Goal: Task Accomplishment & Management: Manage account settings

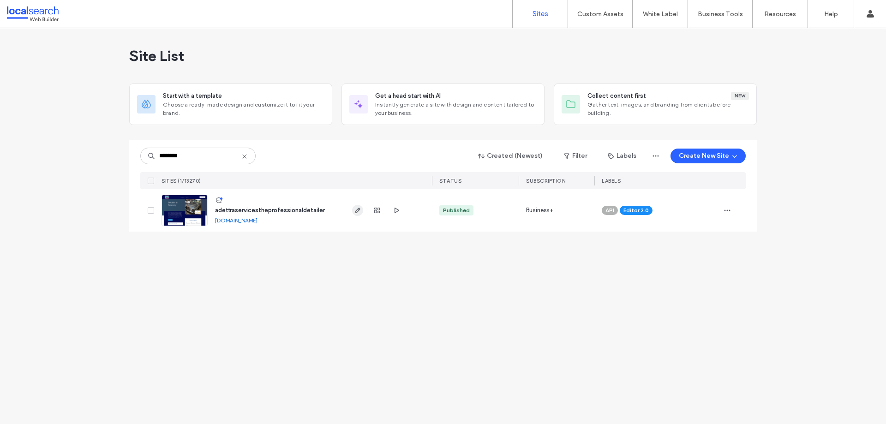
click at [360, 210] on icon "button" at bounding box center [357, 210] width 7 height 7
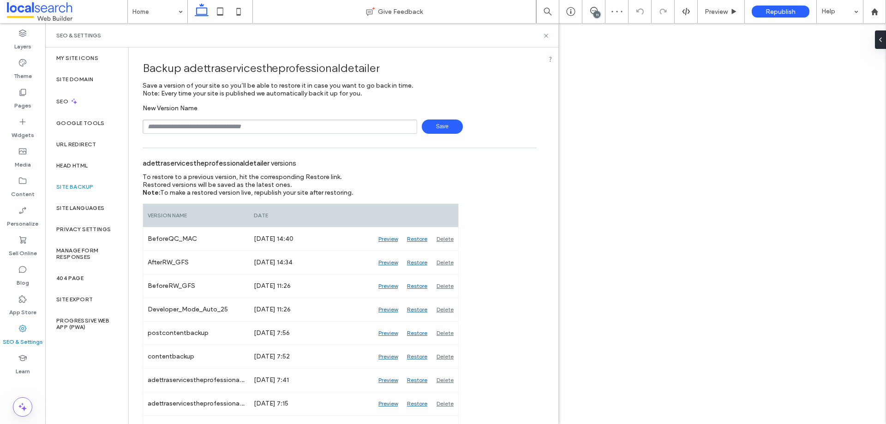
click at [594, 12] on div "11" at bounding box center [596, 14] width 7 height 7
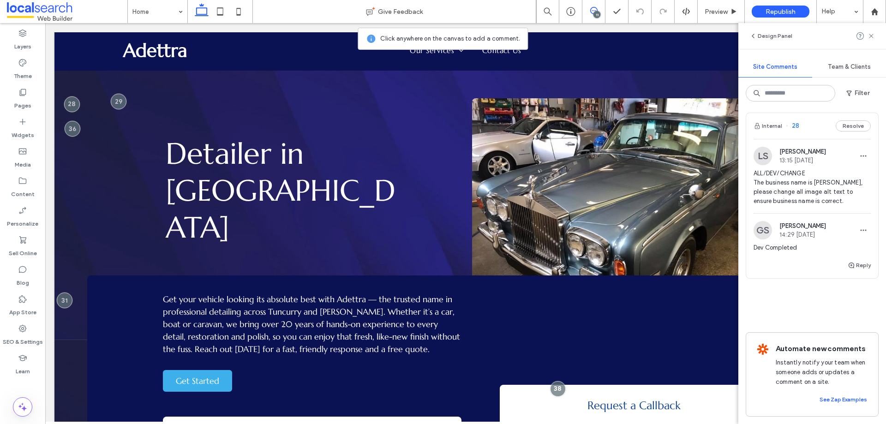
click at [825, 169] on span "ALL/DEV/CHANGE The business name is [PERSON_NAME], please change all image alt …" at bounding box center [812, 187] width 117 height 37
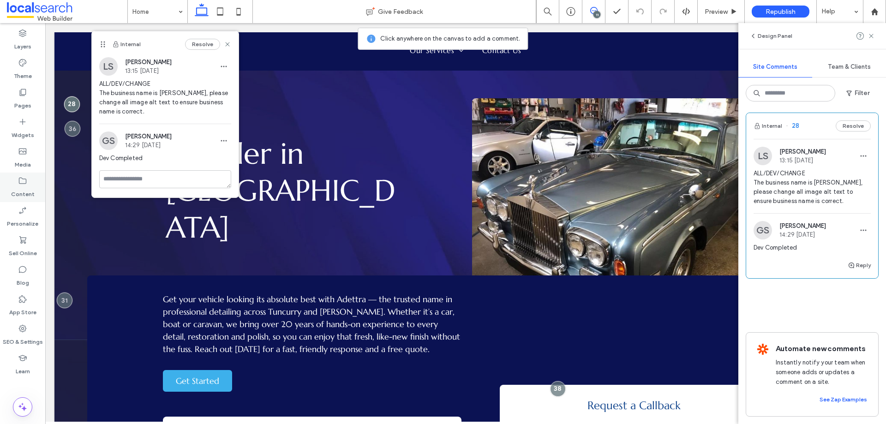
click at [23, 186] on label "Content" at bounding box center [23, 192] width 24 height 13
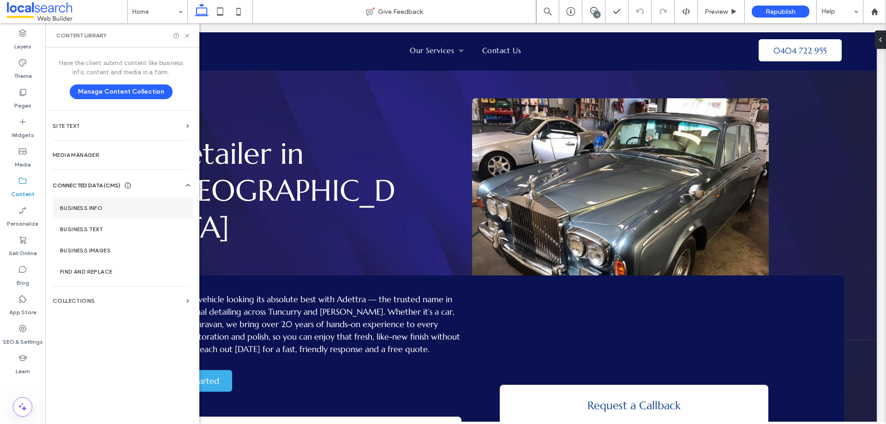
click at [93, 209] on label "Business Info" at bounding box center [123, 208] width 126 height 6
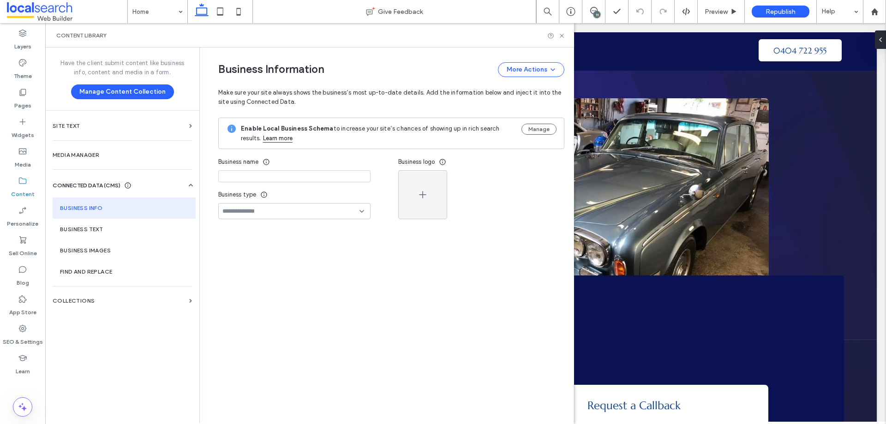
type input "**********"
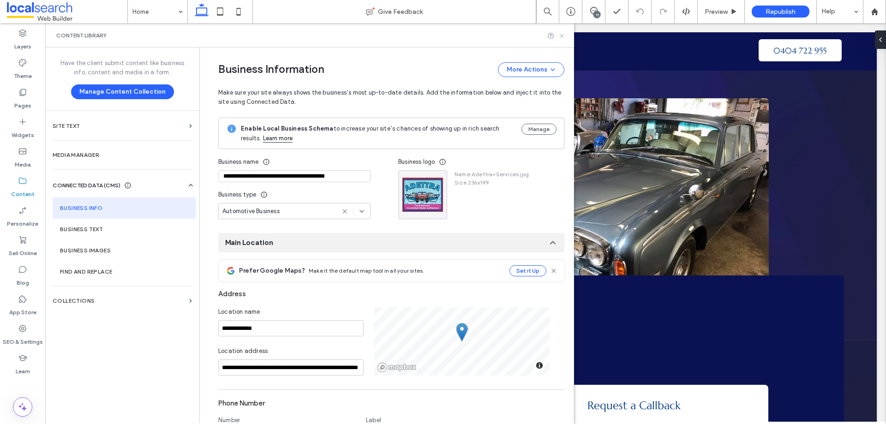
click at [563, 37] on icon at bounding box center [561, 35] width 7 height 7
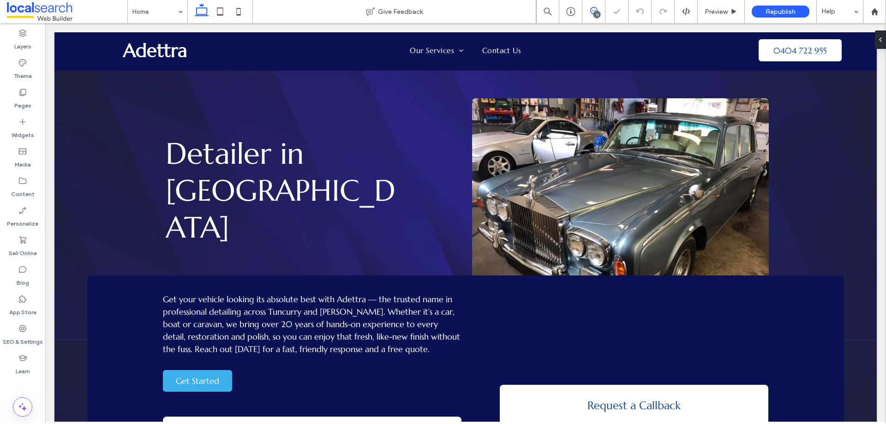
click at [593, 10] on icon at bounding box center [593, 10] width 7 height 7
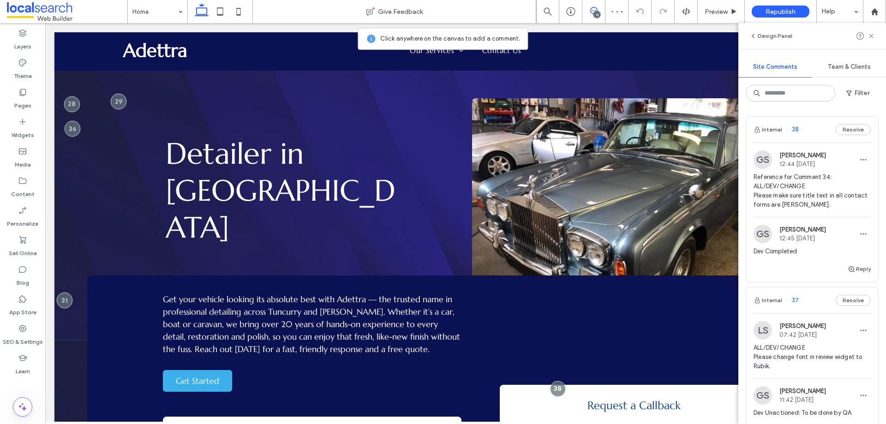
scroll to position [1843, 0]
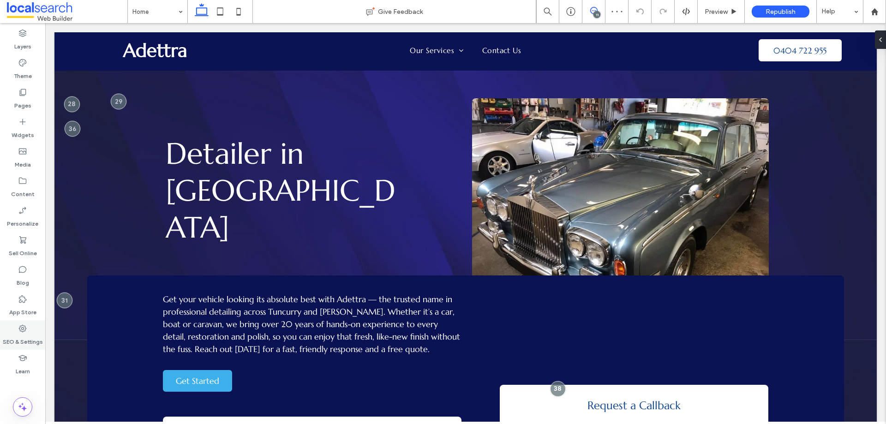
click at [27, 334] on label "SEO & Settings" at bounding box center [23, 339] width 40 height 13
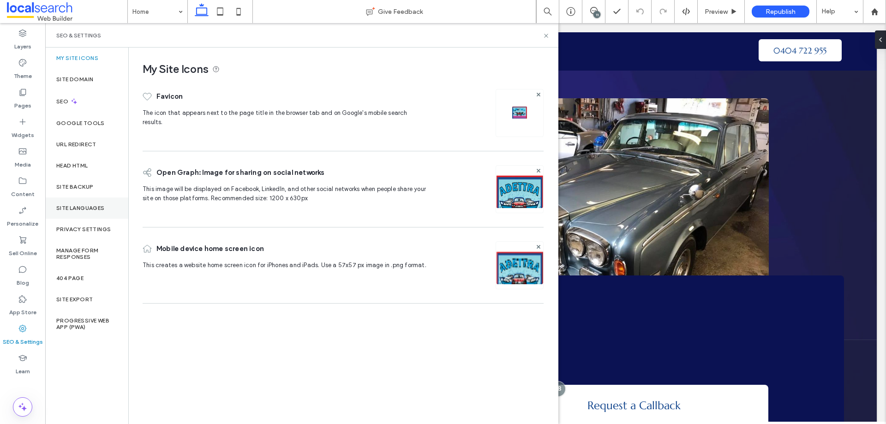
scroll to position [0, 0]
click at [84, 188] on label "Site Backup" at bounding box center [74, 187] width 37 height 6
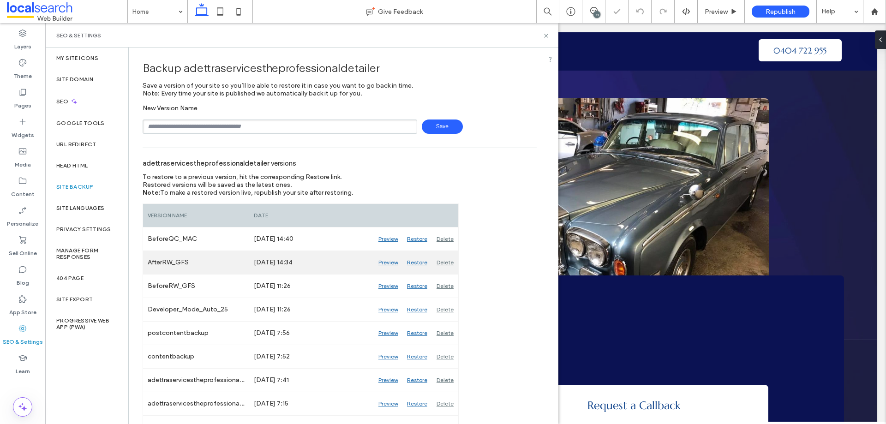
scroll to position [46, 0]
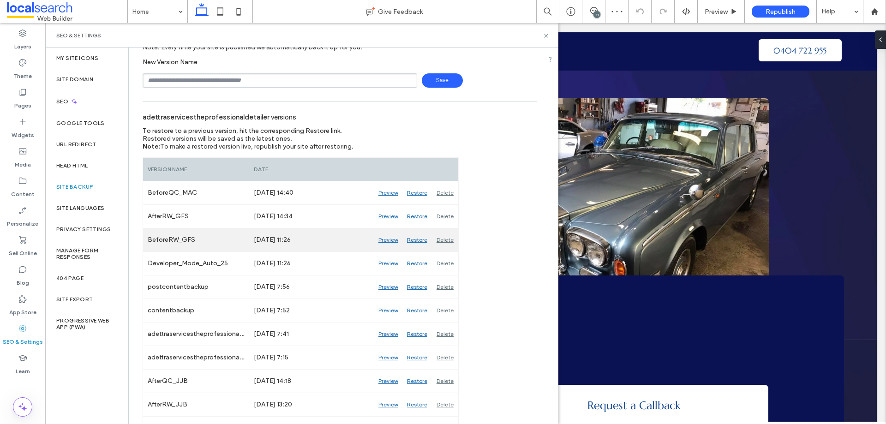
click at [389, 240] on div "Preview" at bounding box center [388, 239] width 29 height 23
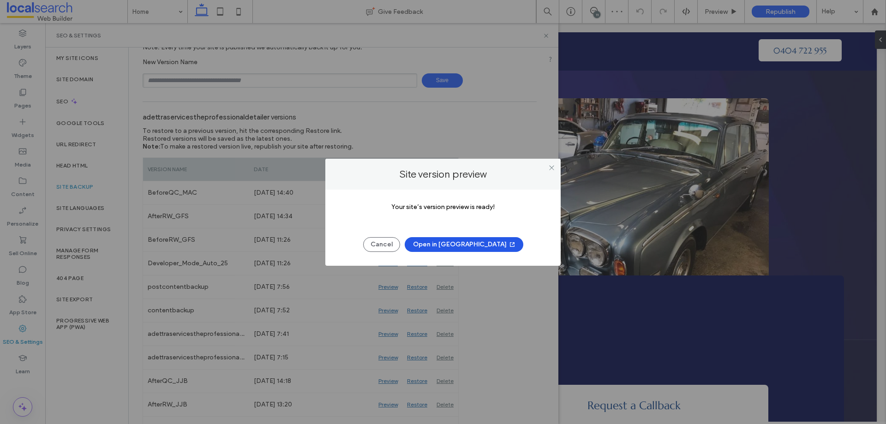
click at [483, 243] on button "Open in [GEOGRAPHIC_DATA]" at bounding box center [464, 244] width 119 height 15
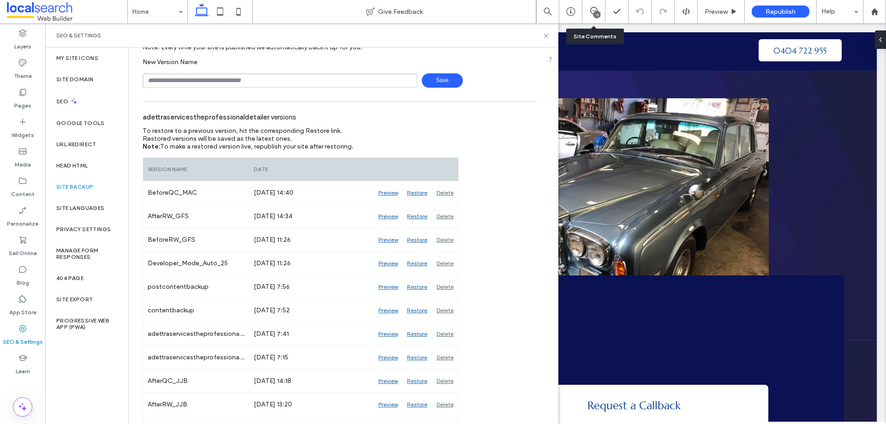
click at [588, 15] on div "11" at bounding box center [593, 11] width 23 height 9
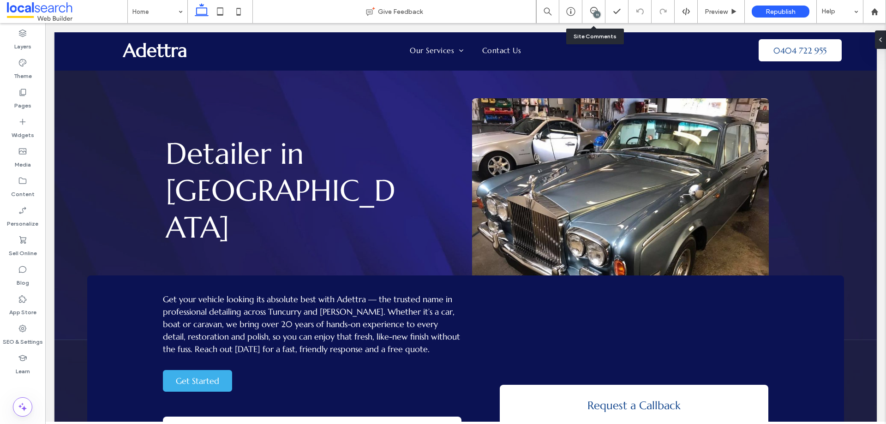
click at [588, 15] on div "11" at bounding box center [593, 11] width 23 height 9
click at [594, 10] on icon at bounding box center [593, 10] width 7 height 7
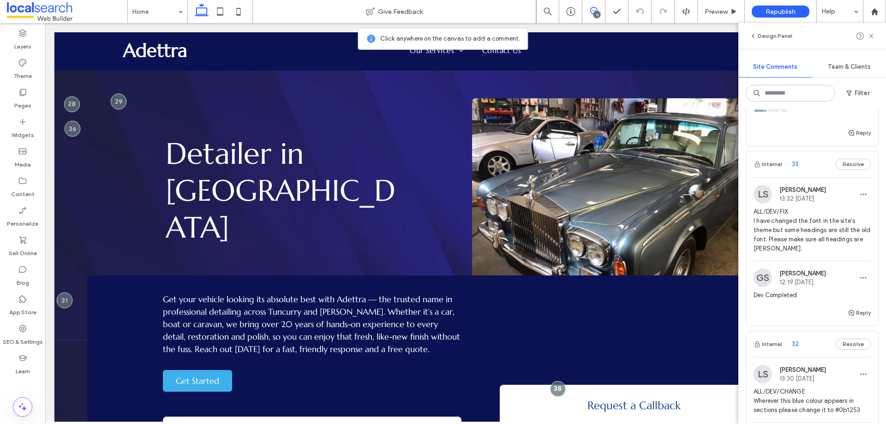
scroll to position [1843, 0]
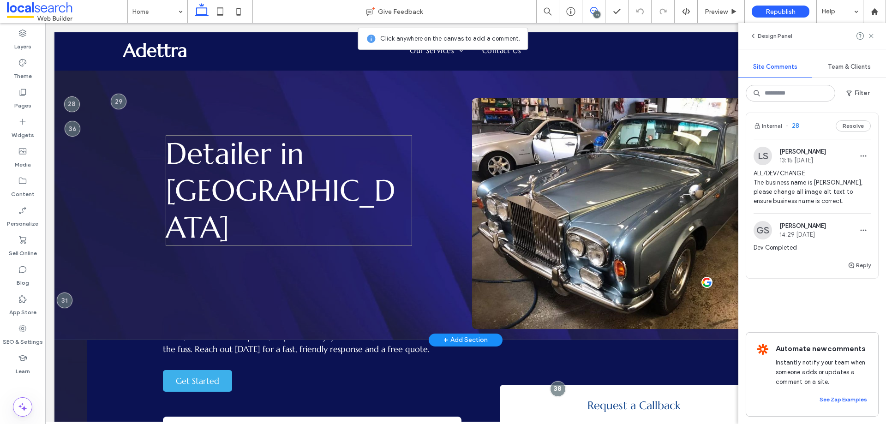
click at [574, 184] on link at bounding box center [620, 213] width 297 height 231
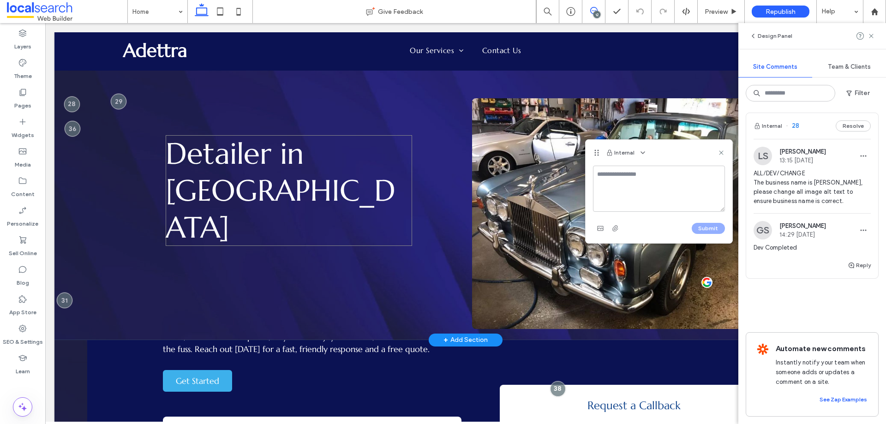
click at [574, 184] on link at bounding box center [620, 213] width 297 height 231
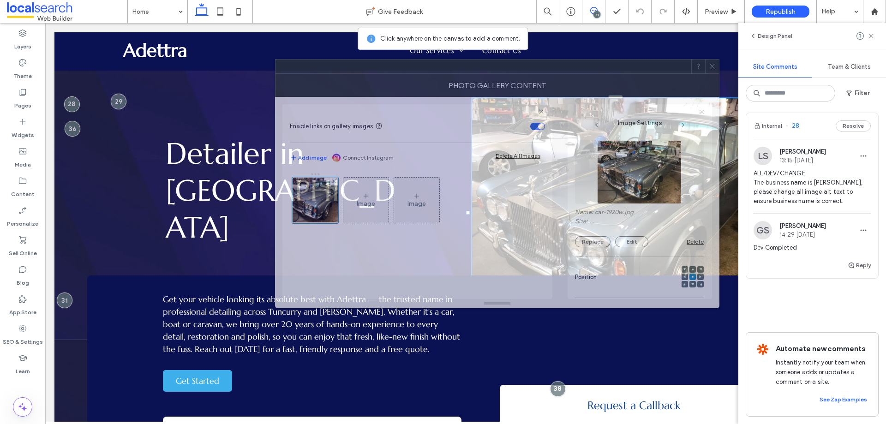
drag, startPoint x: 570, startPoint y: 90, endPoint x: 435, endPoint y: 66, distance: 137.8
click at [435, 66] on div at bounding box center [484, 67] width 416 height 14
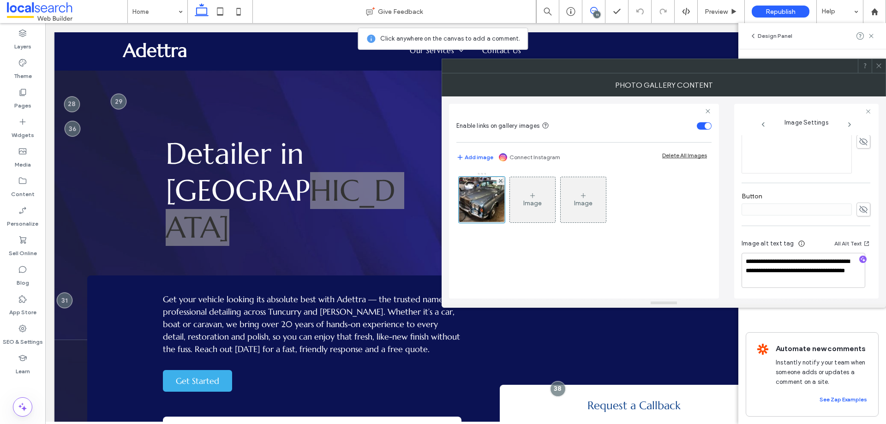
scroll to position [273, 0]
click at [880, 66] on icon at bounding box center [878, 65] width 7 height 7
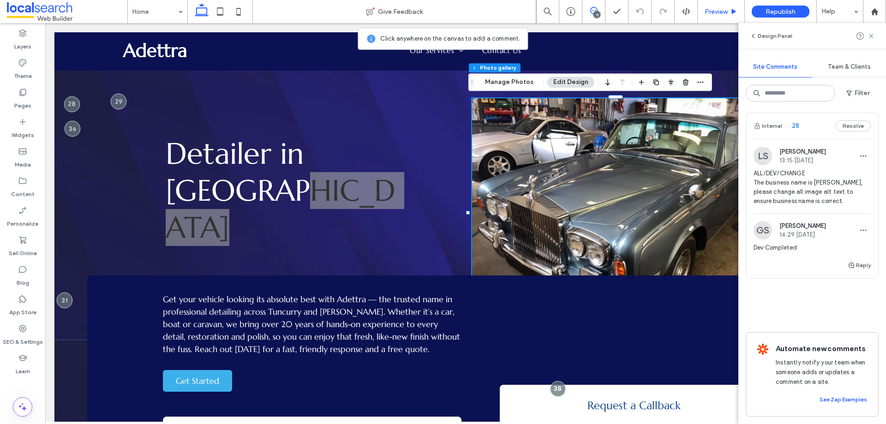
click at [724, 14] on span "Preview" at bounding box center [716, 12] width 23 height 8
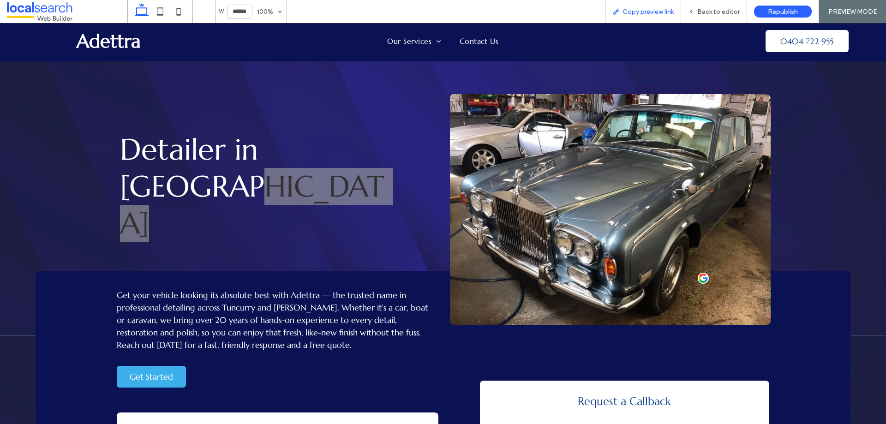
click at [672, 12] on span "Copy preview link" at bounding box center [648, 12] width 51 height 8
click at [713, 18] on div "Back to editor" at bounding box center [714, 11] width 66 height 23
click at [729, 11] on span "Back to editor" at bounding box center [718, 12] width 42 height 8
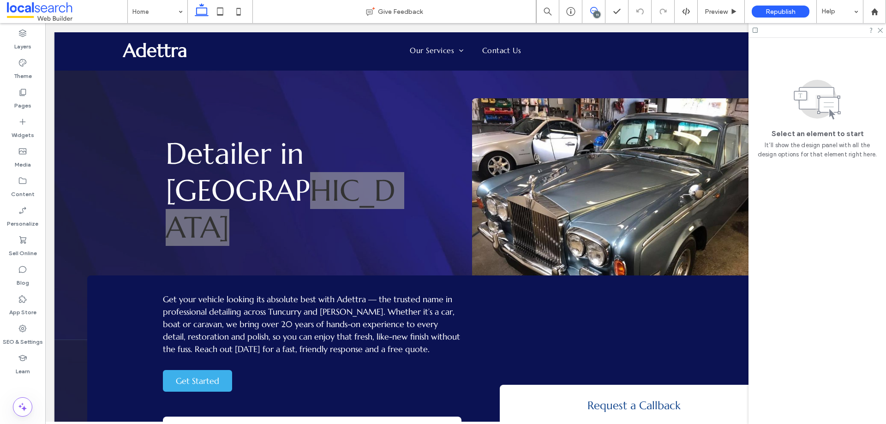
click at [592, 11] on use at bounding box center [593, 10] width 7 height 7
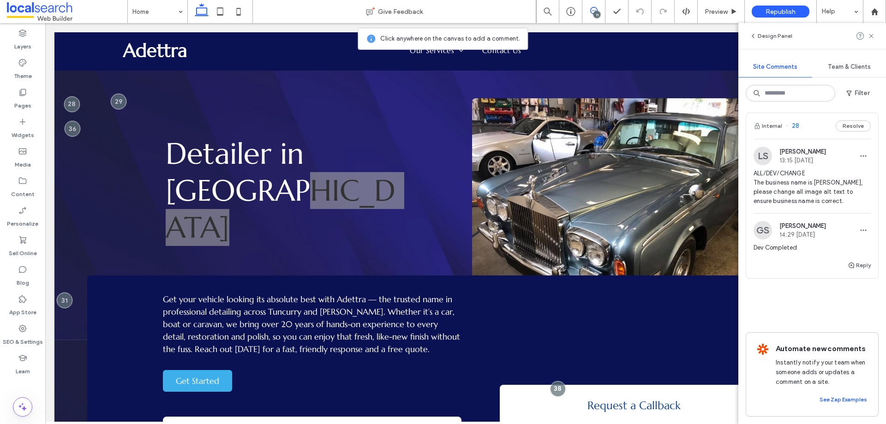
scroll to position [1705, 0]
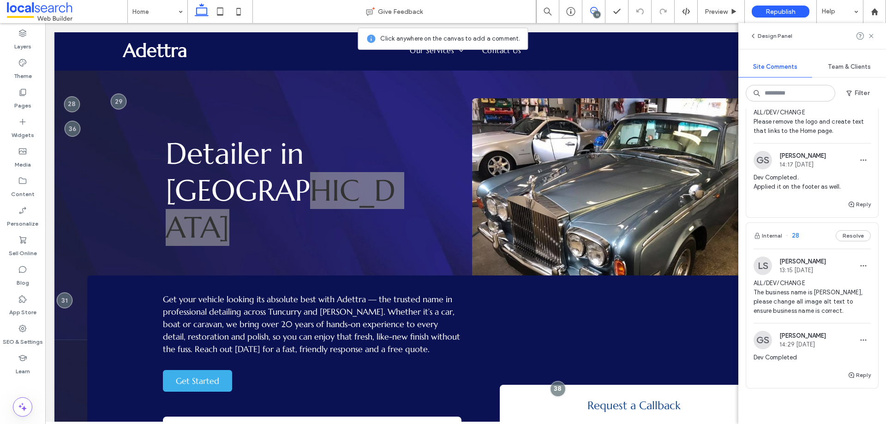
click at [824, 136] on span "ALL/DEV/CHANGE Please remove the logo and create text that links to the Home pa…" at bounding box center [812, 122] width 117 height 28
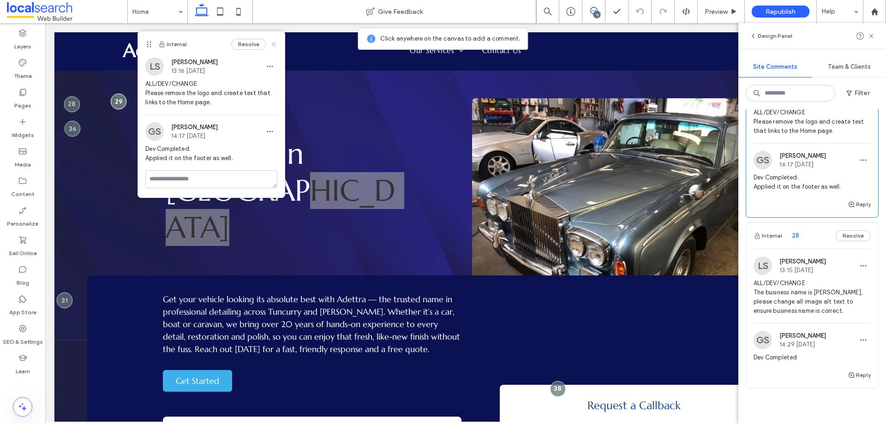
click at [273, 42] on icon at bounding box center [273, 44] width 7 height 7
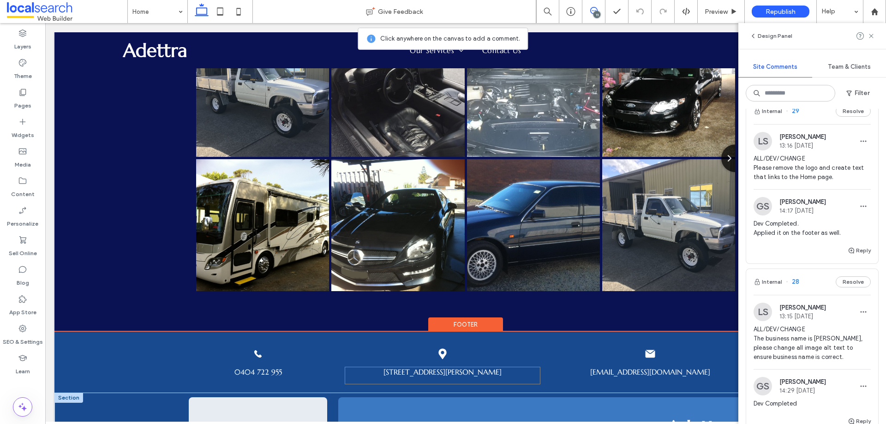
scroll to position [2396, 0]
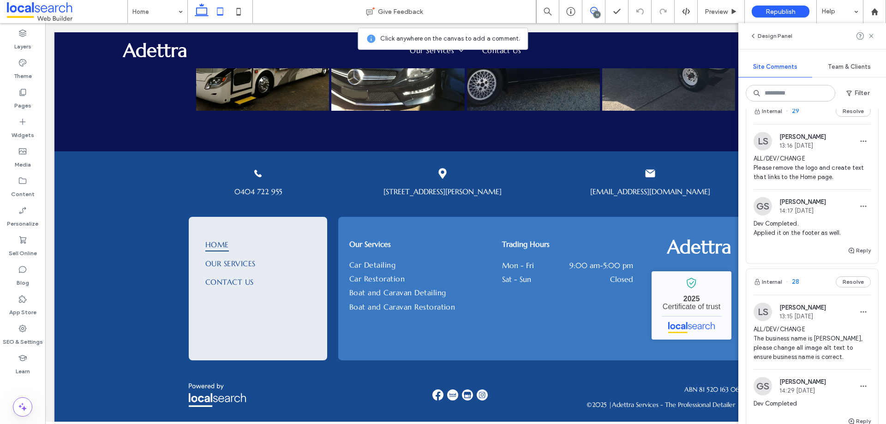
click at [218, 14] on icon at bounding box center [220, 11] width 18 height 18
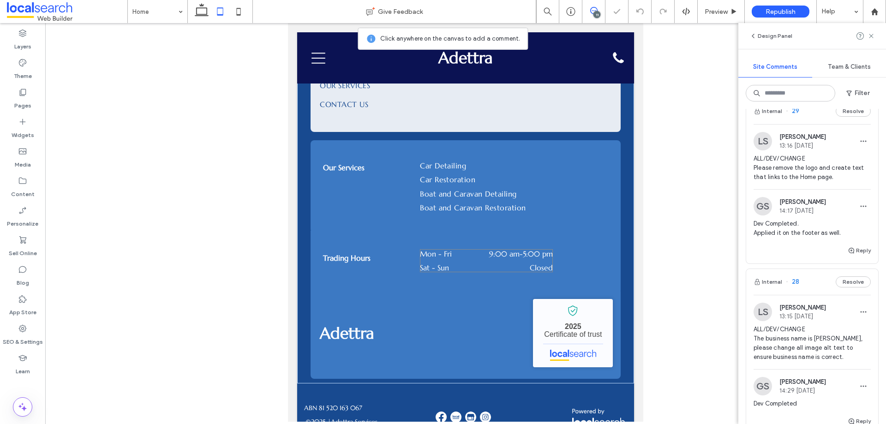
scroll to position [2615, 0]
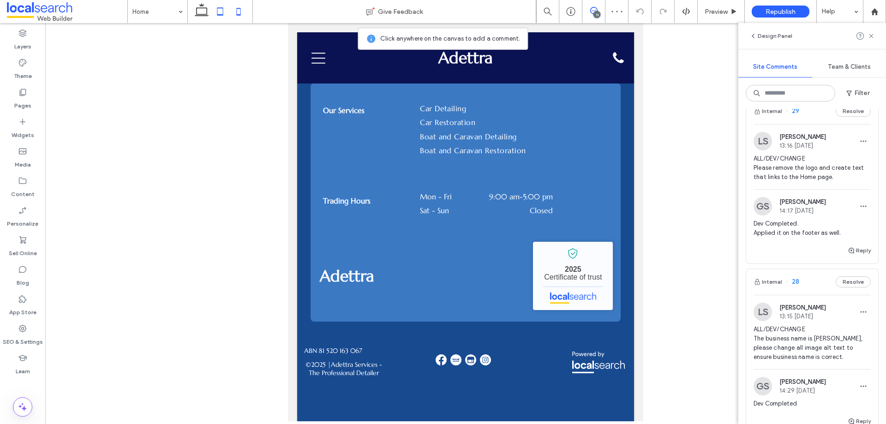
click at [240, 12] on icon at bounding box center [238, 11] width 18 height 18
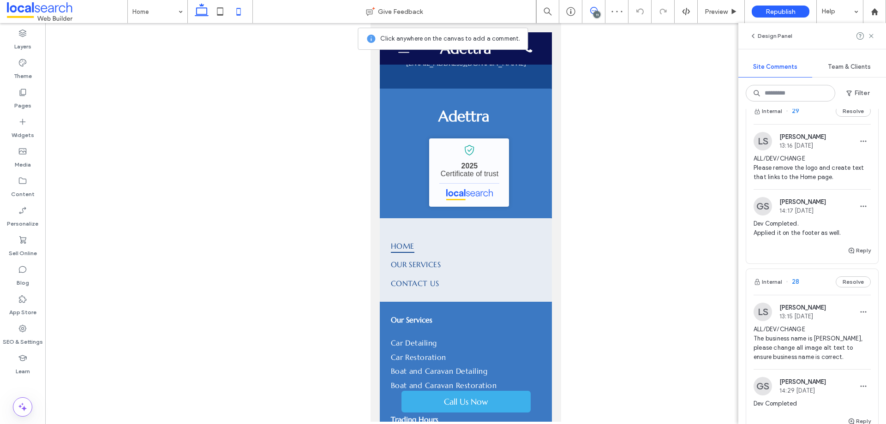
click at [199, 11] on icon at bounding box center [201, 11] width 18 height 18
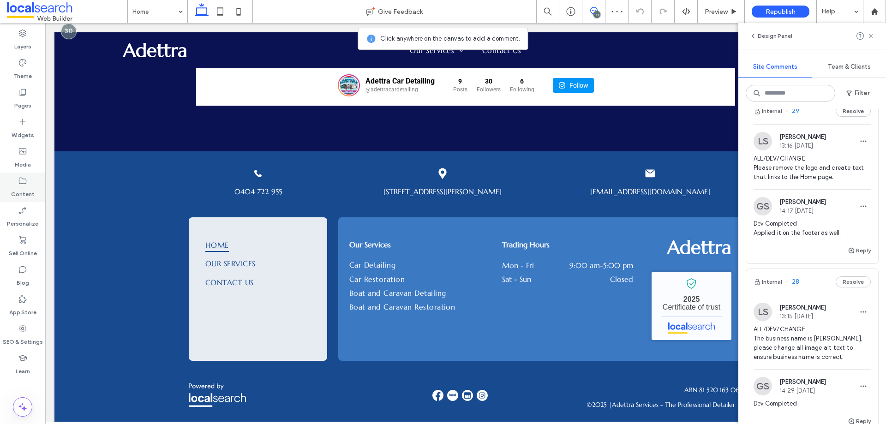
click at [26, 189] on label "Content" at bounding box center [23, 192] width 24 height 13
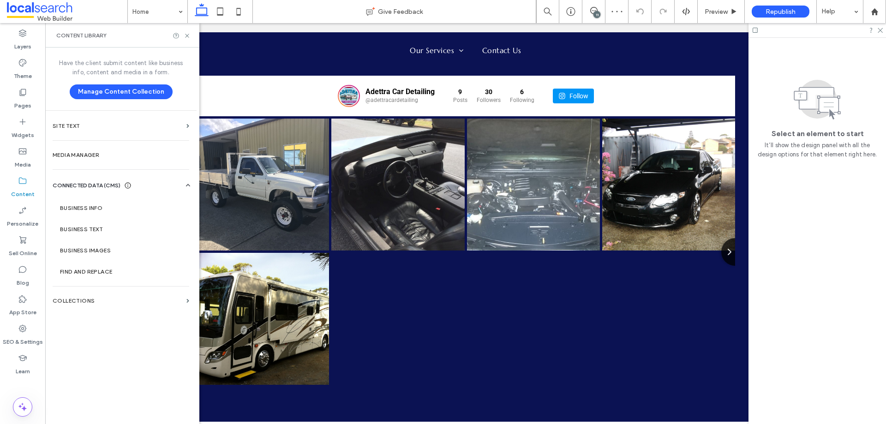
scroll to position [2396, 0]
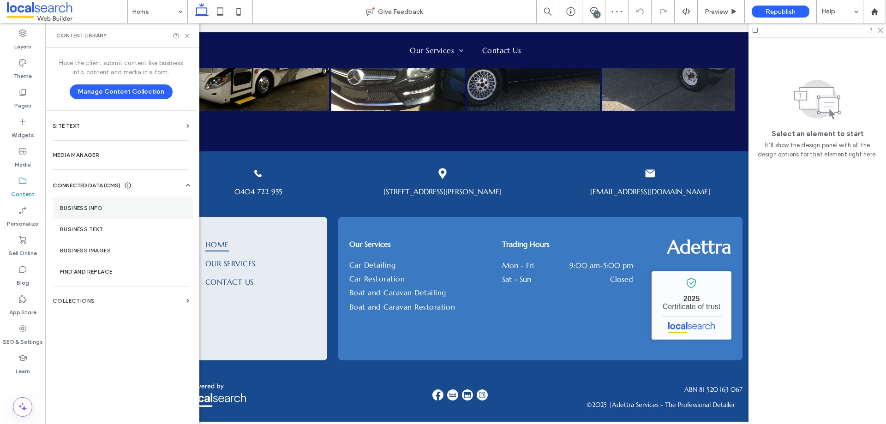
click at [105, 205] on label "Business Info" at bounding box center [123, 208] width 126 height 6
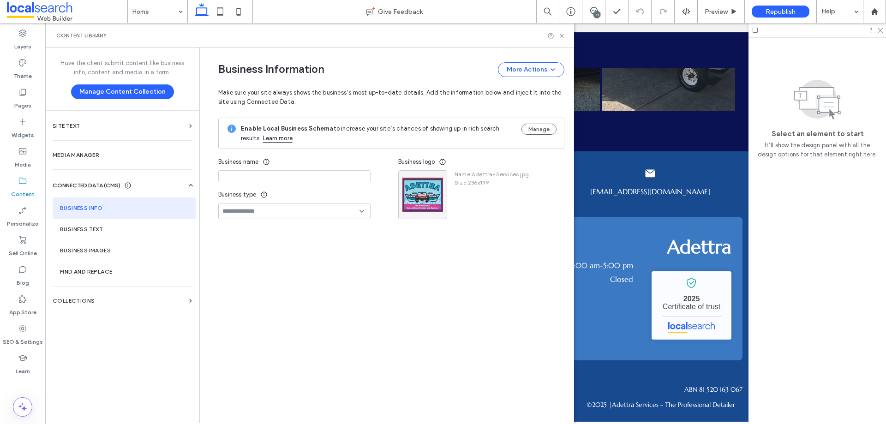
type input "**********"
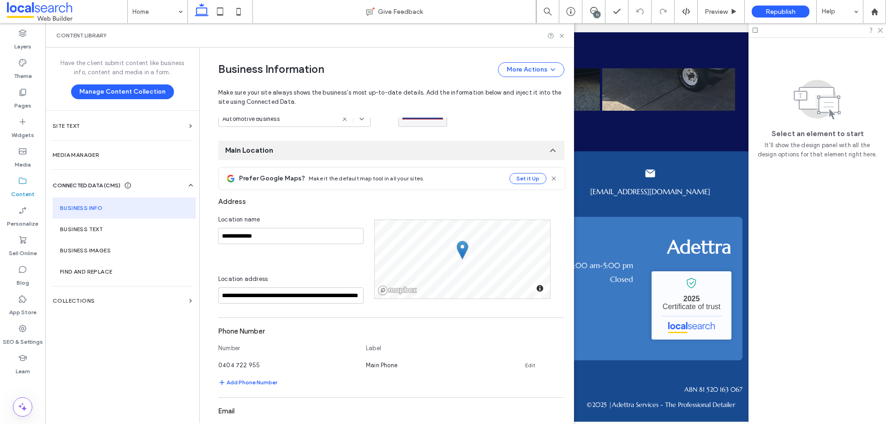
scroll to position [0, 0]
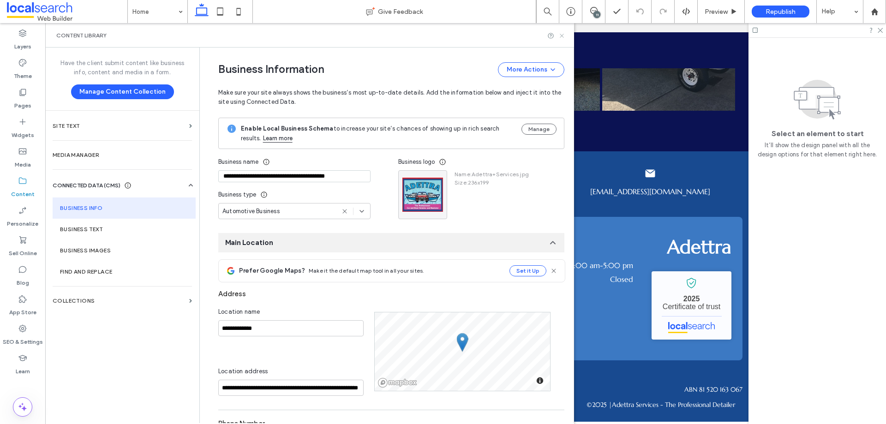
click at [563, 37] on use at bounding box center [562, 36] width 4 height 4
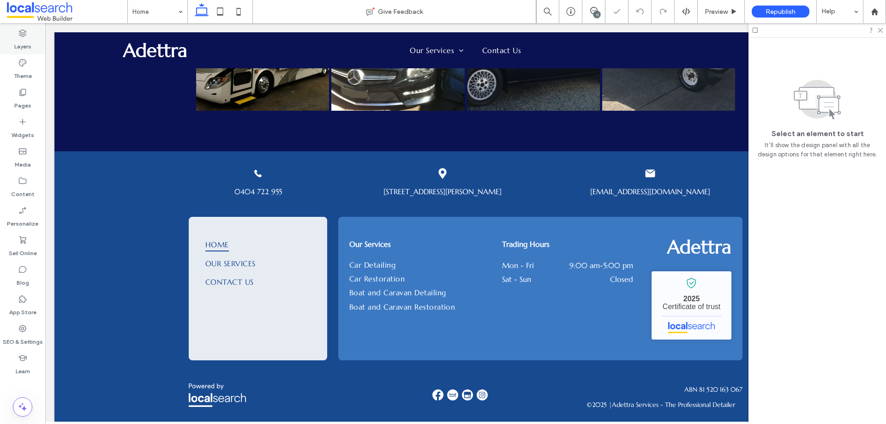
click at [25, 45] on label "Layers" at bounding box center [22, 44] width 17 height 13
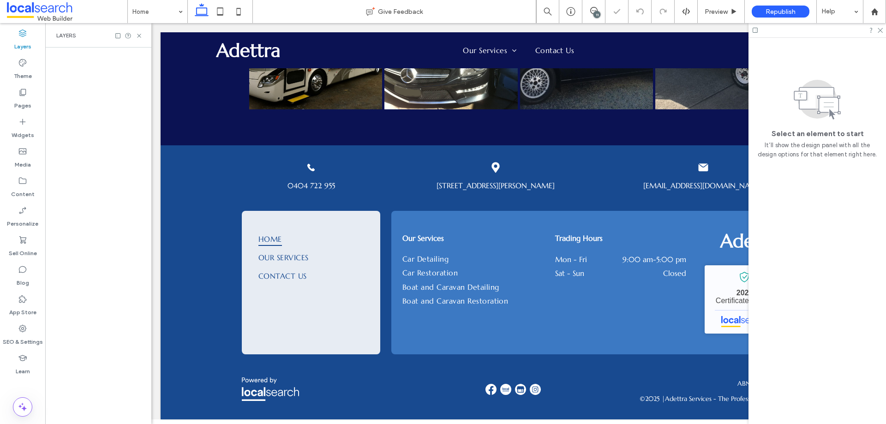
scroll to position [2370, 0]
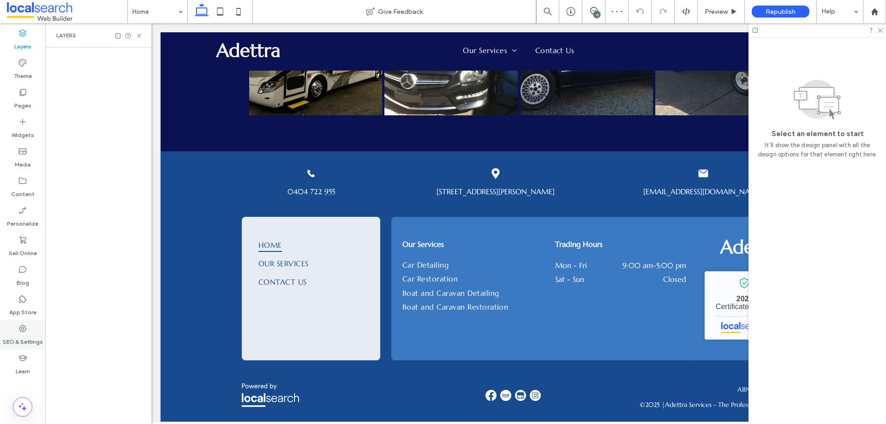
click at [140, 36] on icon at bounding box center [139, 35] width 7 height 7
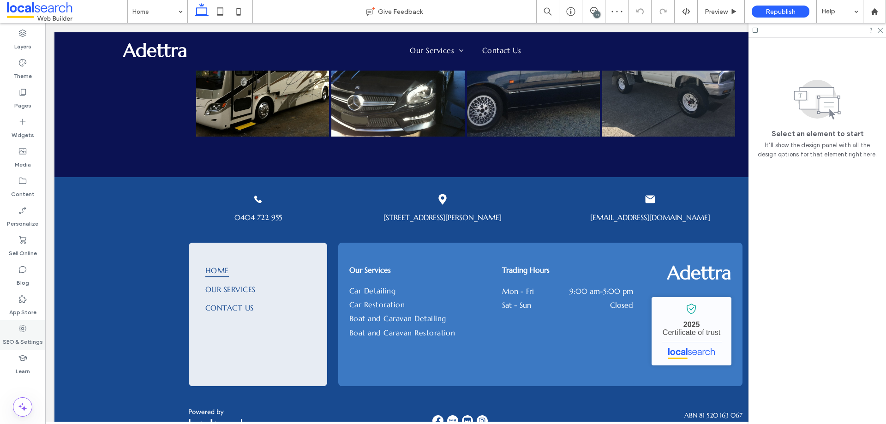
click at [24, 331] on use at bounding box center [22, 328] width 7 height 7
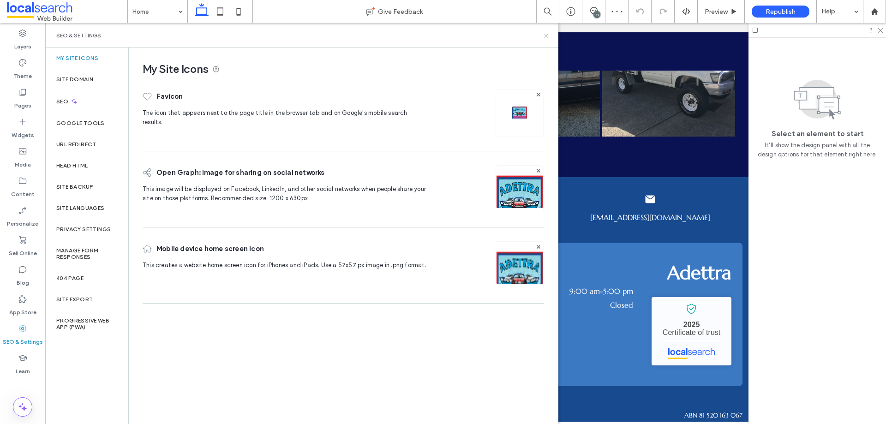
click at [547, 35] on use at bounding box center [546, 36] width 4 height 4
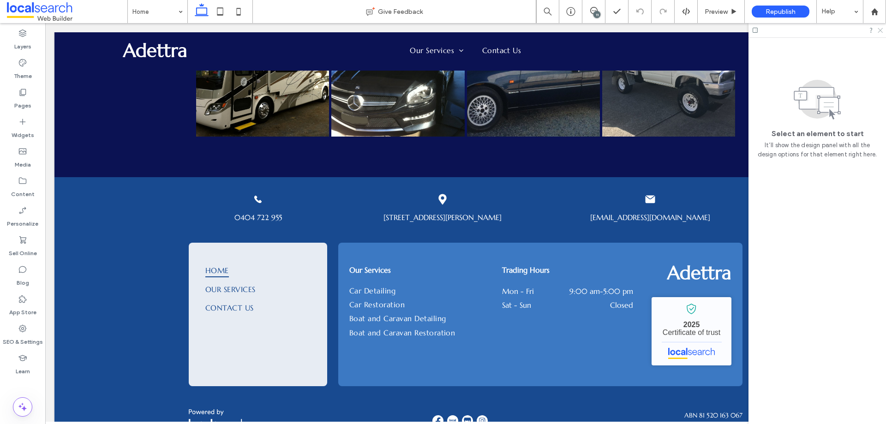
click at [880, 31] on use at bounding box center [880, 30] width 5 height 5
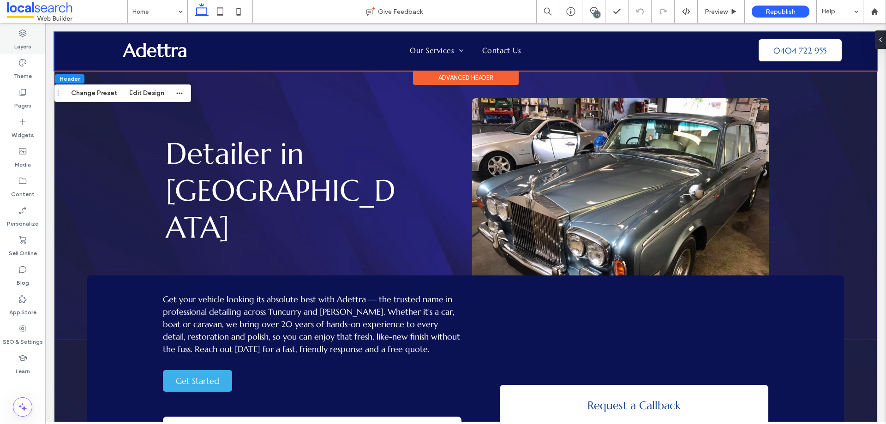
scroll to position [0, 0]
drag, startPoint x: 839, startPoint y: 83, endPoint x: 593, endPoint y: 10, distance: 255.5
click at [593, 10] on icon at bounding box center [593, 10] width 7 height 7
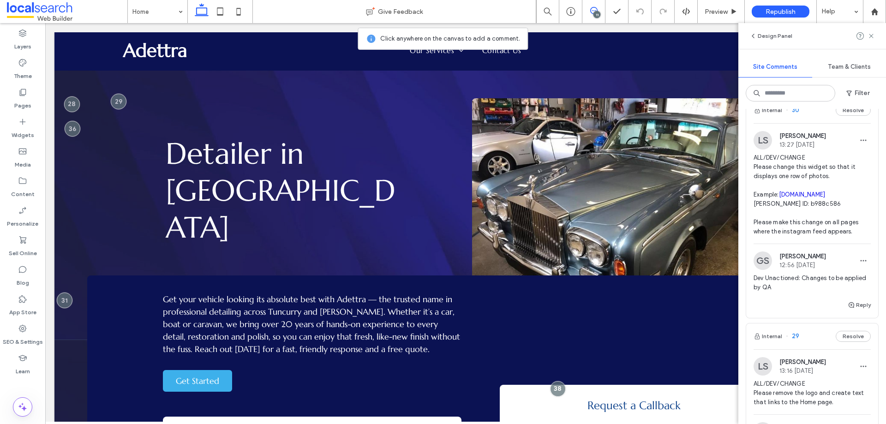
scroll to position [1382, 0]
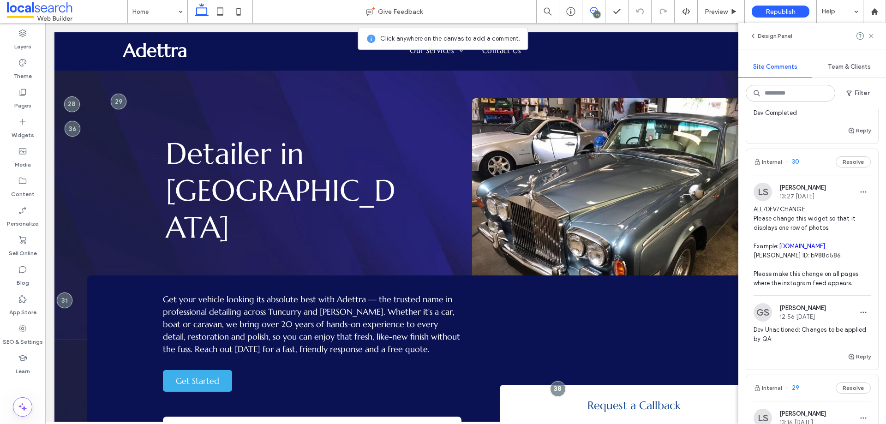
click at [804, 217] on span "ALL/DEV/CHANGE Please change this widget so that it displays one row of photos.…" at bounding box center [812, 246] width 117 height 83
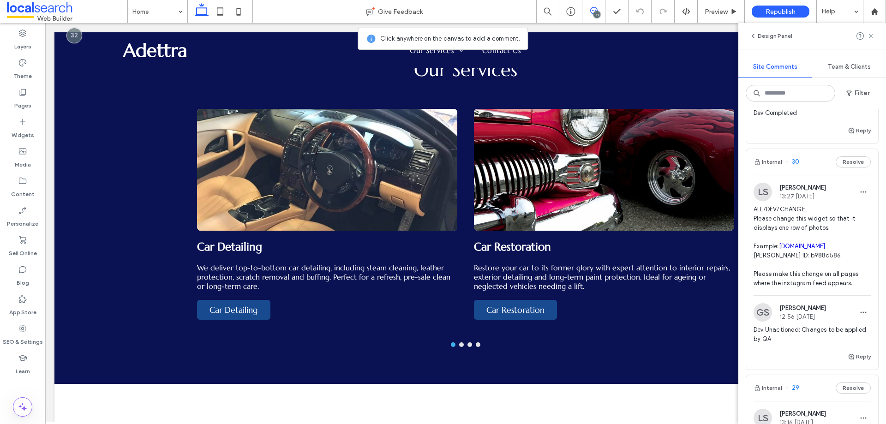
scroll to position [2094, 0]
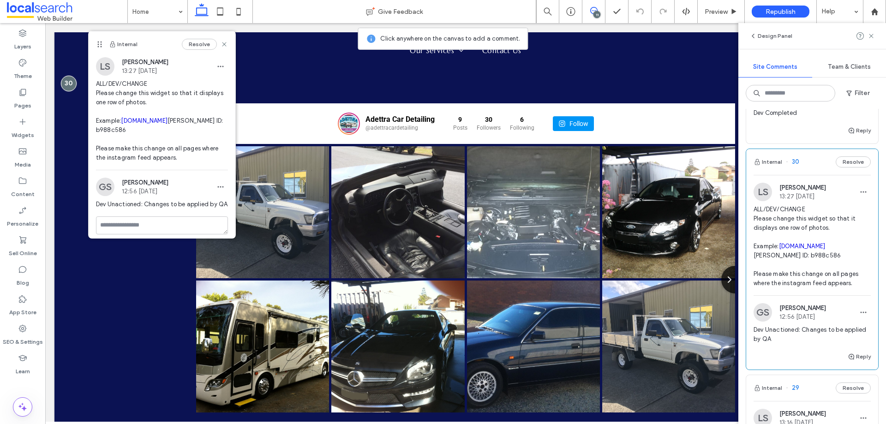
click at [789, 250] on link "[DOMAIN_NAME]" at bounding box center [802, 246] width 47 height 7
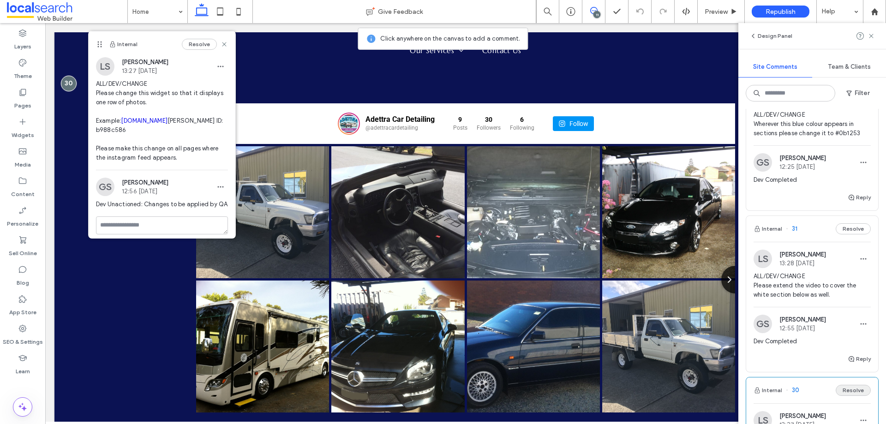
scroll to position [1151, 0]
click at [820, 288] on span "ALL/DEV/CHANGE Please extend the video to cover the white section below as well." at bounding box center [812, 288] width 117 height 28
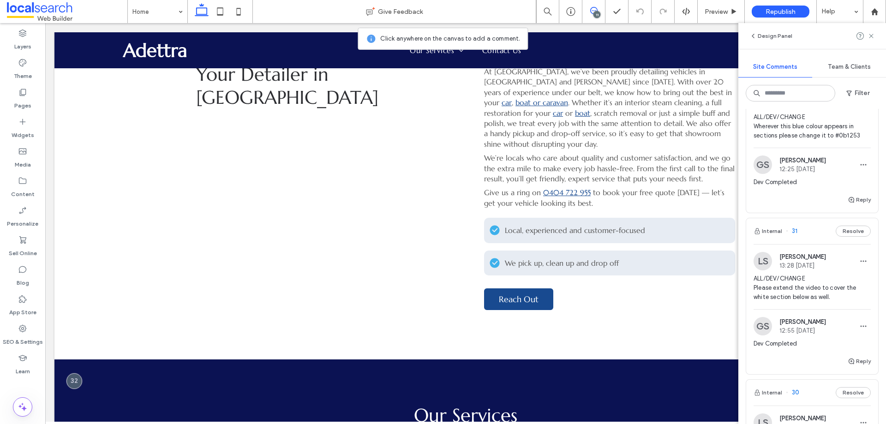
scroll to position [0, 0]
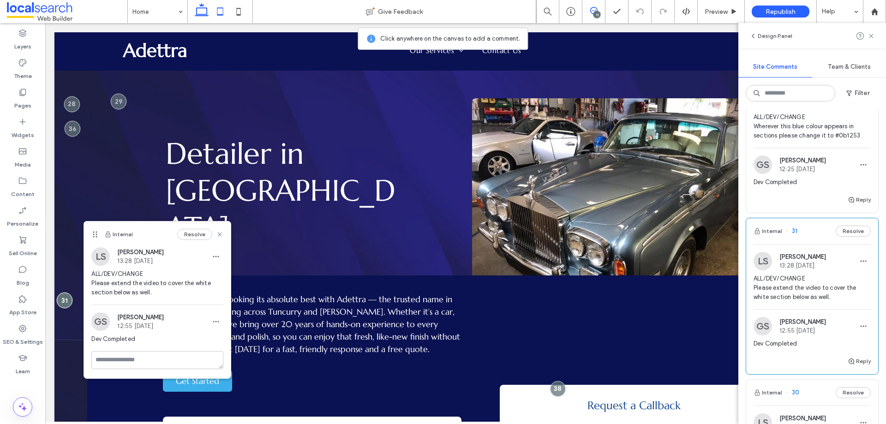
click at [223, 11] on use at bounding box center [220, 11] width 6 height 8
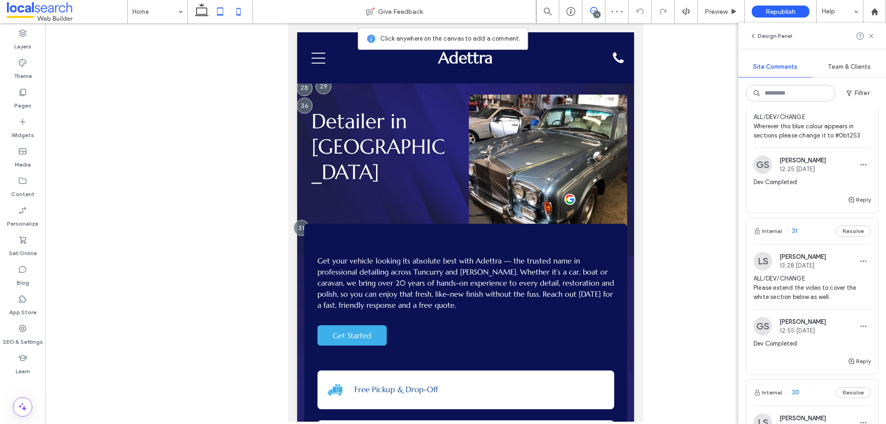
click at [239, 12] on icon at bounding box center [238, 11] width 18 height 18
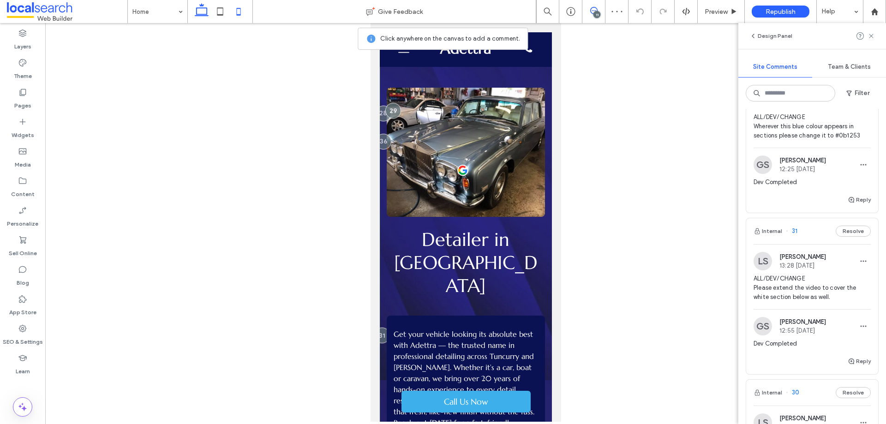
click at [204, 11] on icon at bounding box center [201, 11] width 18 height 18
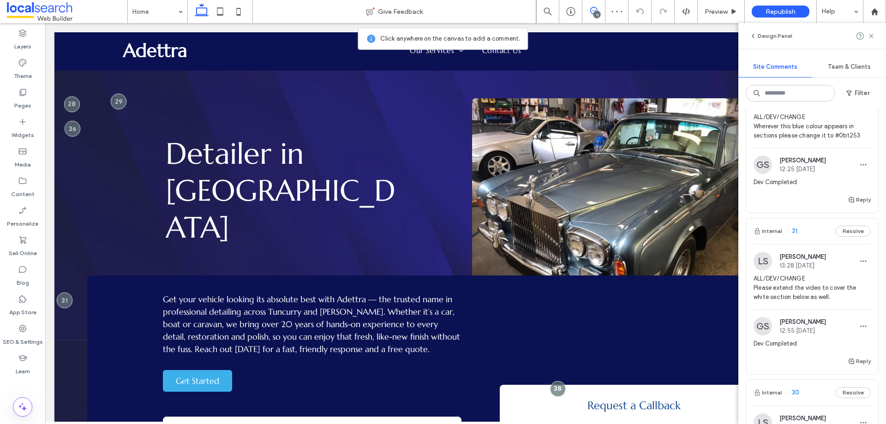
click at [813, 133] on span "ALL/DEV/CHANGE Wherever this blue colour appears in sections please change it t…" at bounding box center [812, 127] width 117 height 28
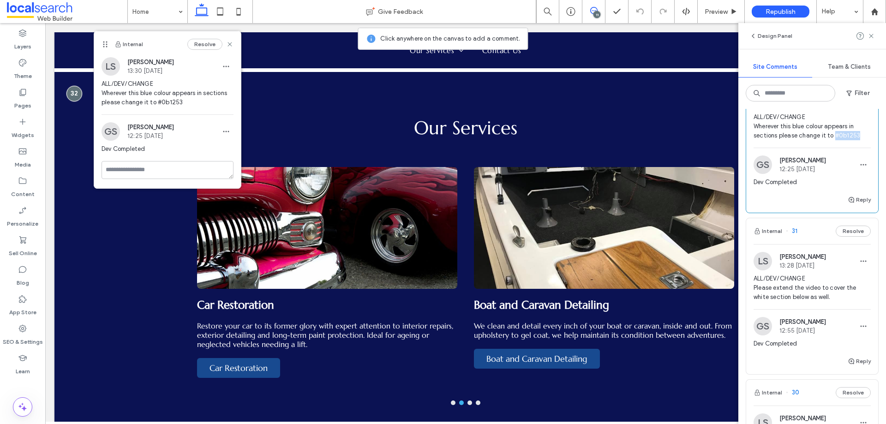
drag, startPoint x: 859, startPoint y: 144, endPoint x: 833, endPoint y: 144, distance: 25.4
click at [833, 140] on span "ALL/DEV/CHANGE Wherever this blue colour appears in sections please change it t…" at bounding box center [812, 127] width 117 height 28
copy span "#0b1253"
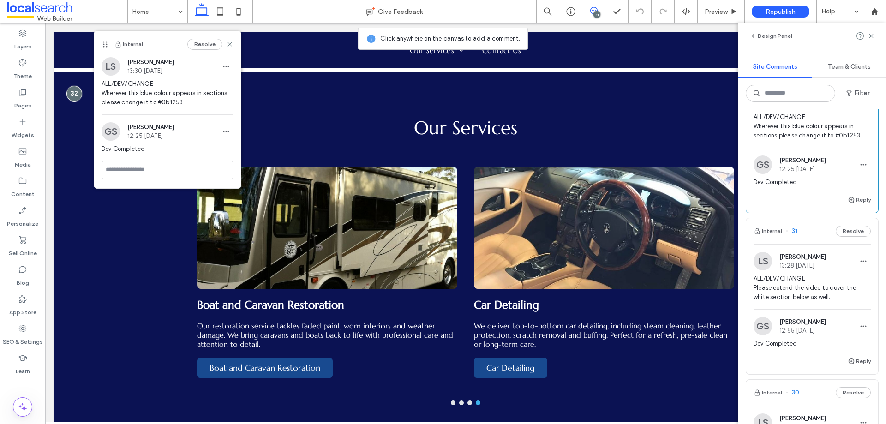
click at [789, 140] on span "ALL/DEV/CHANGE Wherever this blue colour appears in sections please change it t…" at bounding box center [812, 127] width 117 height 28
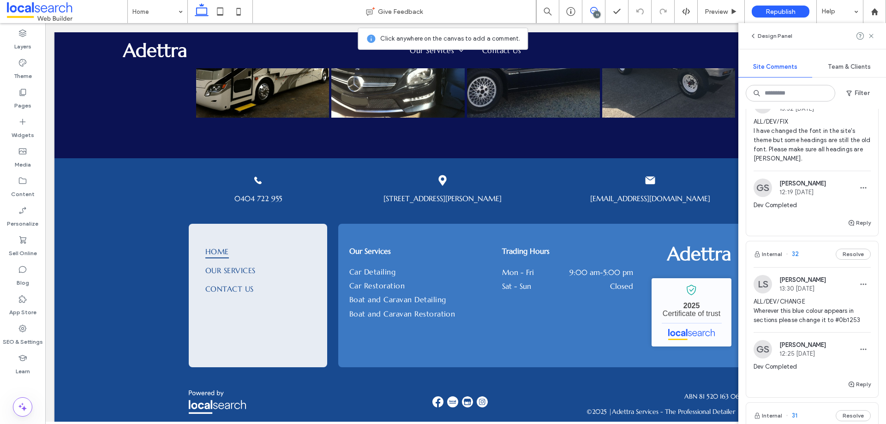
scroll to position [920, 0]
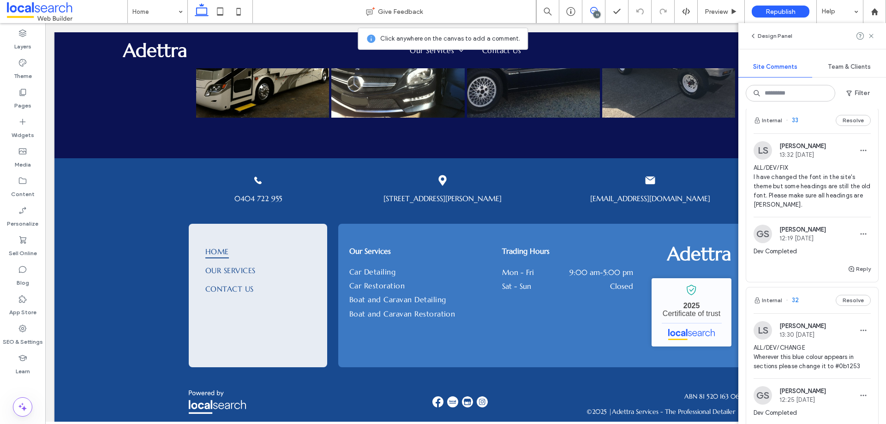
click at [819, 180] on span "ALL/DEV/FIX I have changed the font in the site's theme but some headings are s…" at bounding box center [812, 186] width 117 height 46
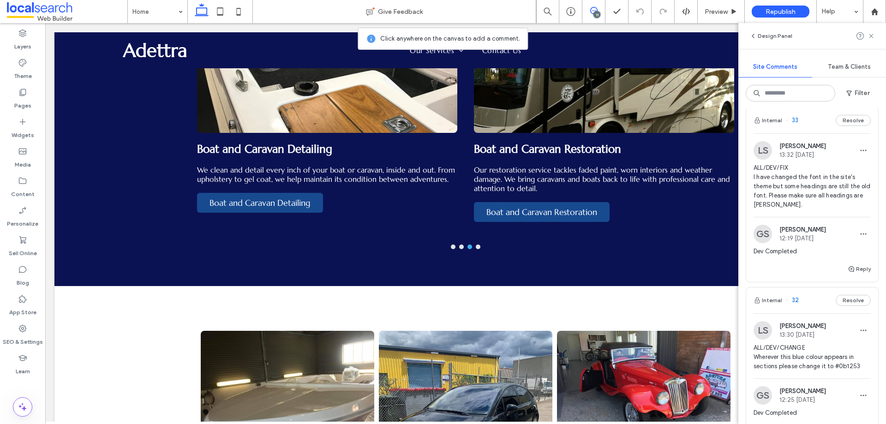
scroll to position [541, 0]
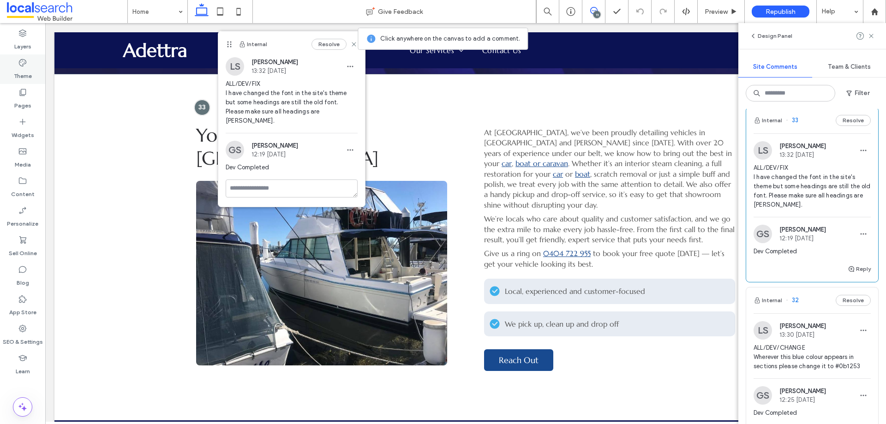
click at [23, 65] on icon at bounding box center [22, 62] width 9 height 9
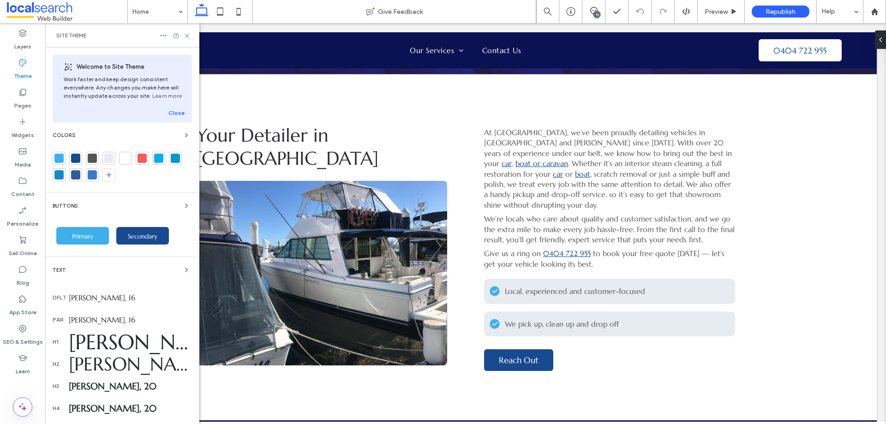
scroll to position [92, 0]
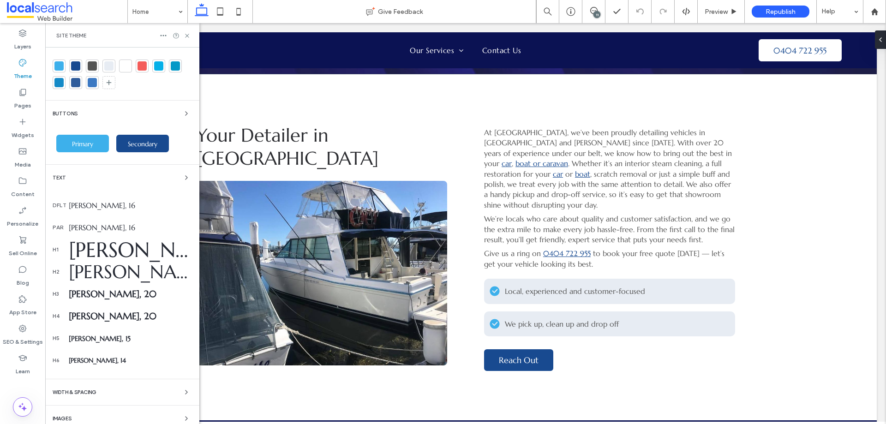
click at [599, 12] on div "11" at bounding box center [596, 14] width 7 height 7
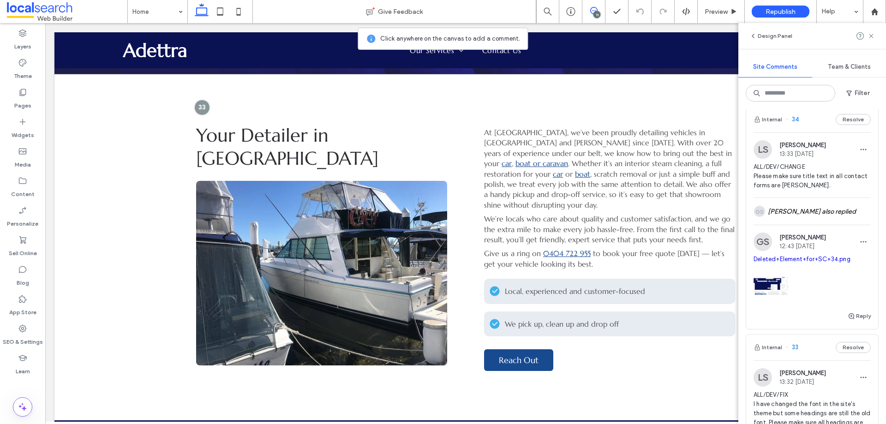
scroll to position [692, 0]
click at [836, 177] on span "ALL/DEV/CHANGE Please make sure title text in all contact forms are [PERSON_NAM…" at bounding box center [812, 177] width 117 height 28
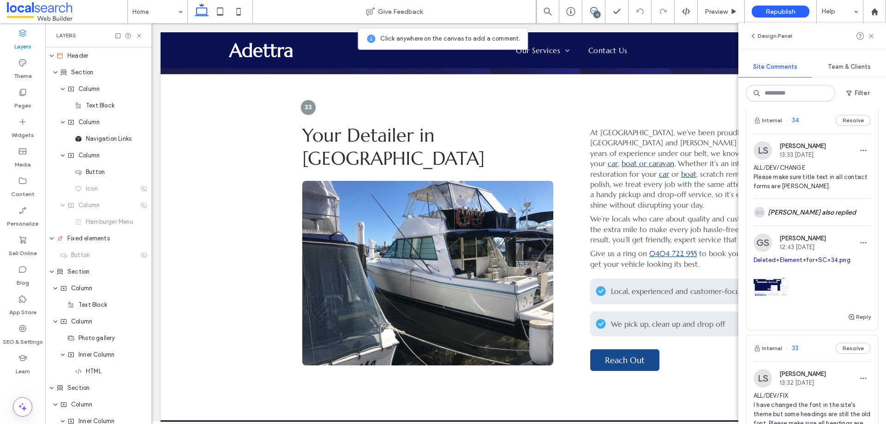
scroll to position [0, 106]
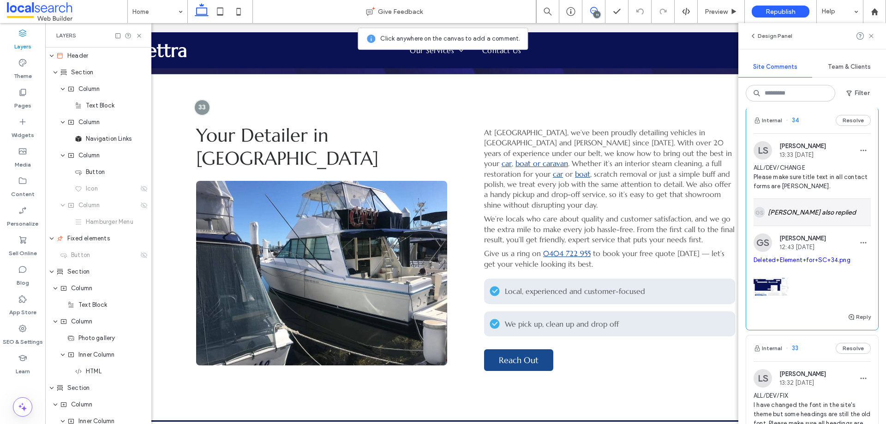
click at [817, 222] on div "[PERSON_NAME] also replied" at bounding box center [812, 212] width 117 height 27
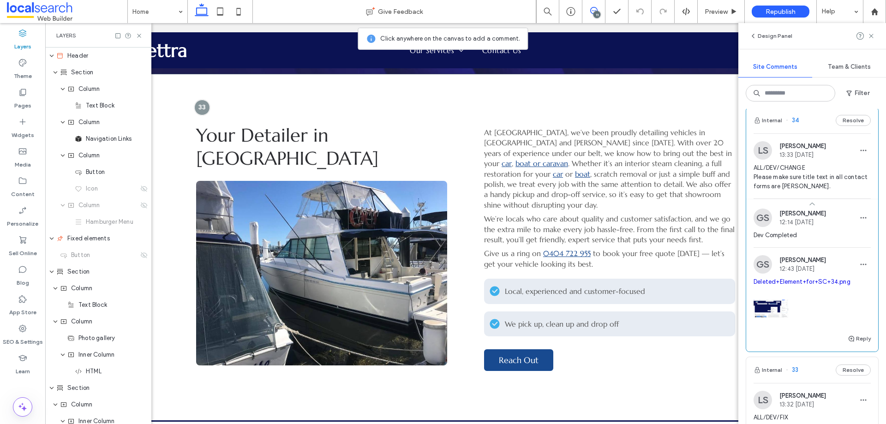
drag, startPoint x: 797, startPoint y: 291, endPoint x: 481, endPoint y: 11, distance: 421.7
click at [797, 285] on link "Deleted+Element+for+SC+34.png" at bounding box center [802, 281] width 97 height 7
click at [793, 285] on link "Deleted+Element+for+SC+34.png" at bounding box center [802, 281] width 97 height 7
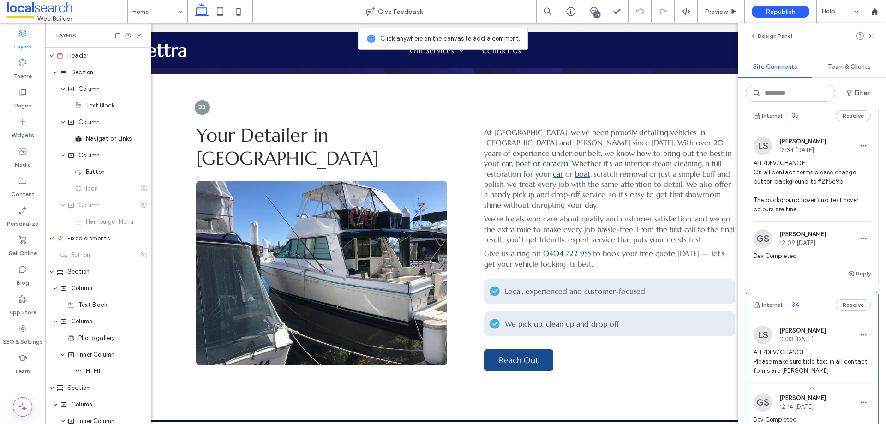
click at [827, 166] on div "LS [PERSON_NAME] 13:34 [DATE] ALL/DEV/CHANGE On all contact forms please change…" at bounding box center [812, 179] width 117 height 85
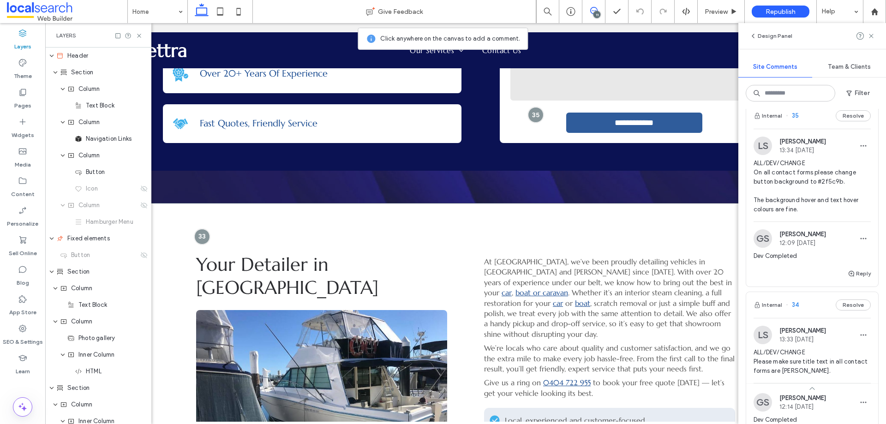
scroll to position [244, 0]
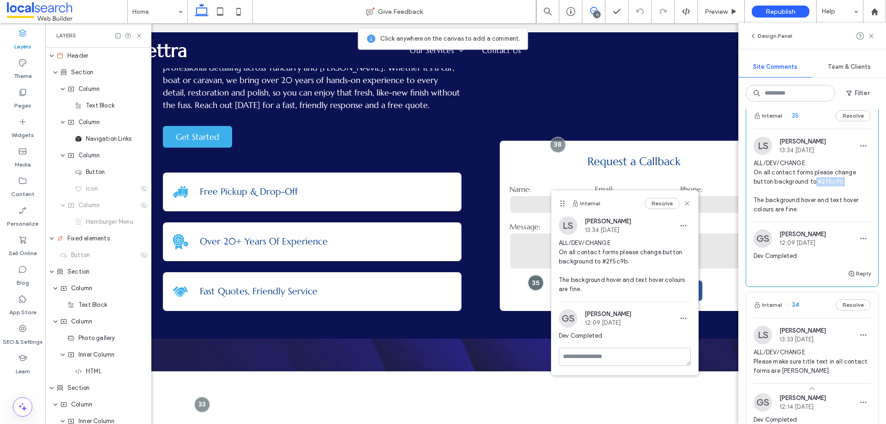
drag, startPoint x: 844, startPoint y: 192, endPoint x: 815, endPoint y: 193, distance: 28.2
click at [815, 193] on span "ALL/DEV/CHANGE On all contact forms please change button background to #2f5c9b.…" at bounding box center [812, 186] width 117 height 55
copy span "#2f5c9b."
drag, startPoint x: 689, startPoint y: 203, endPoint x: 599, endPoint y: 204, distance: 90.0
click at [689, 203] on icon at bounding box center [686, 203] width 7 height 7
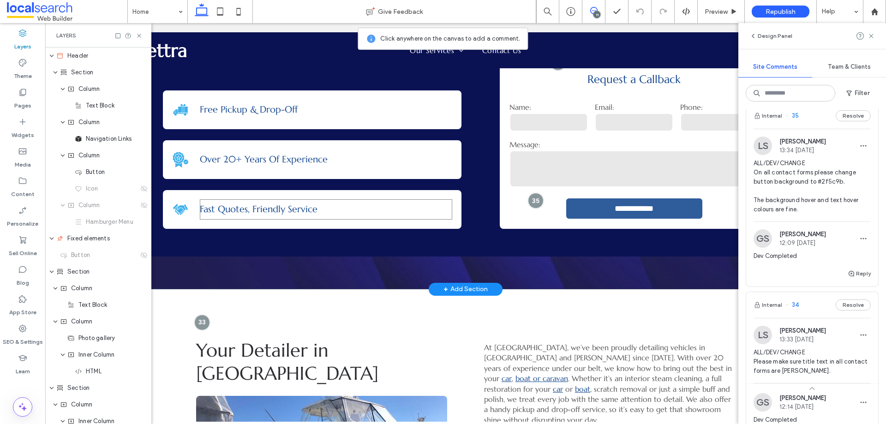
scroll to position [383, 0]
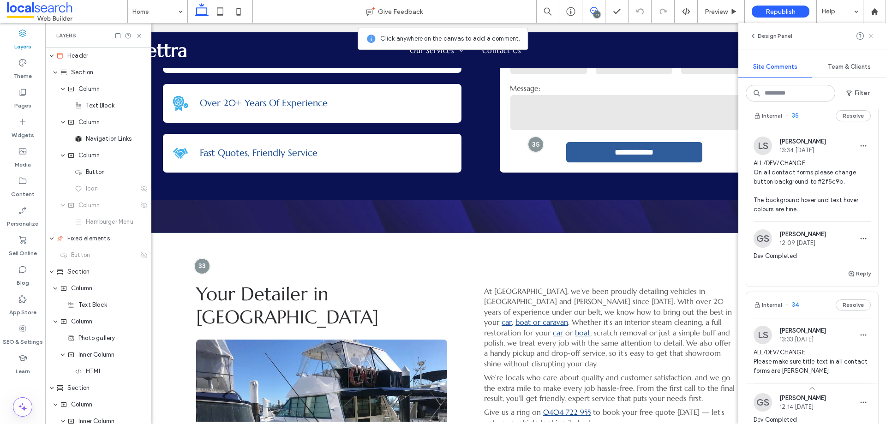
click at [875, 39] on icon at bounding box center [871, 35] width 7 height 7
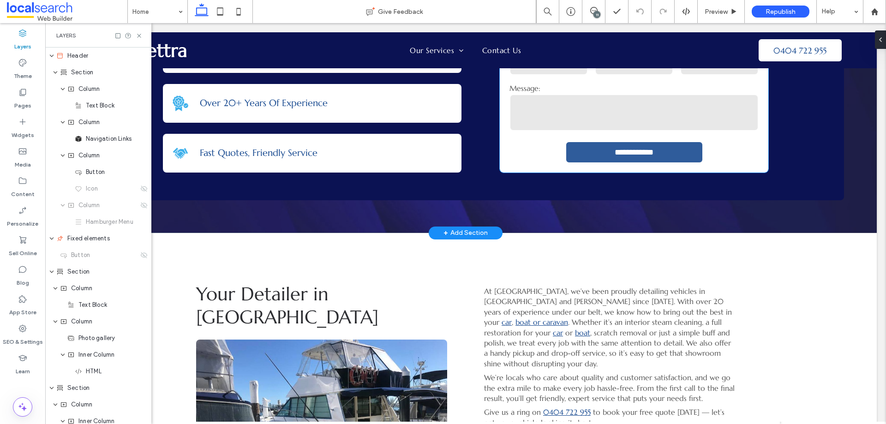
scroll to position [0, 0]
click at [715, 153] on form "**********" at bounding box center [634, 104] width 250 height 117
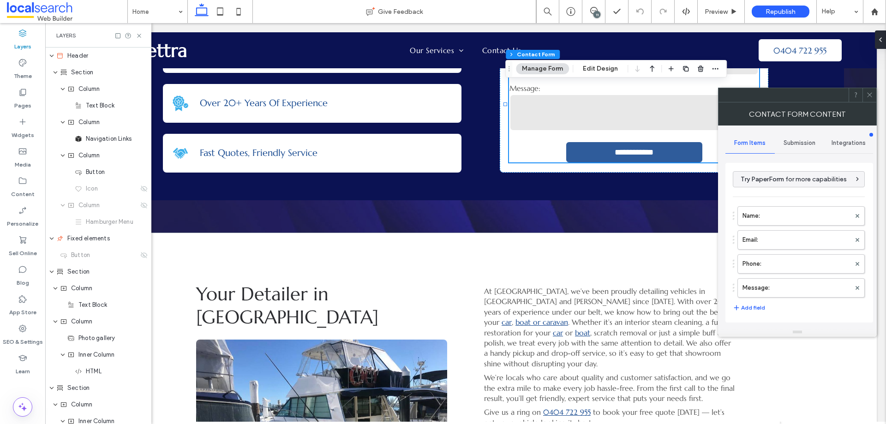
type input "**********"
type input "*"
type input "***"
type input "*"
type input "***"
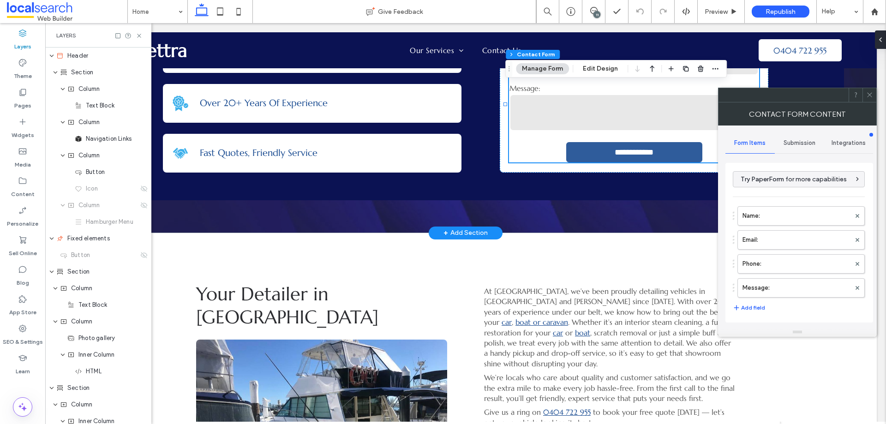
type input "*"
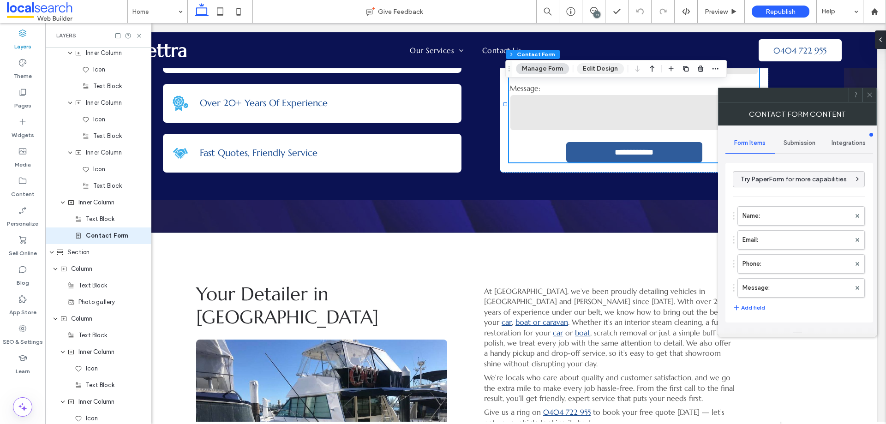
click at [596, 71] on button "Edit Design" at bounding box center [600, 68] width 47 height 11
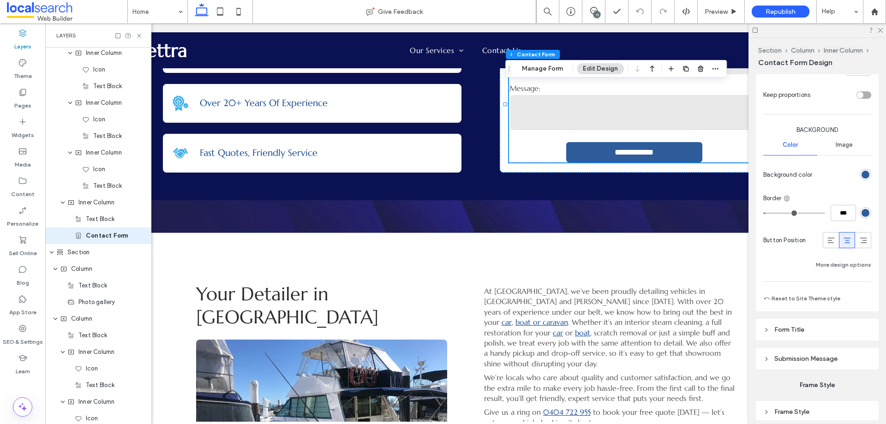
scroll to position [607, 0]
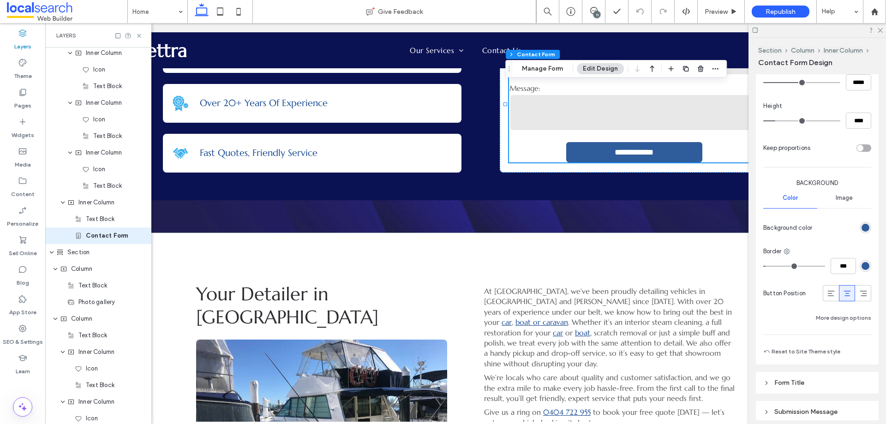
click at [862, 228] on div "rgb(47, 92, 155)" at bounding box center [866, 228] width 8 height 8
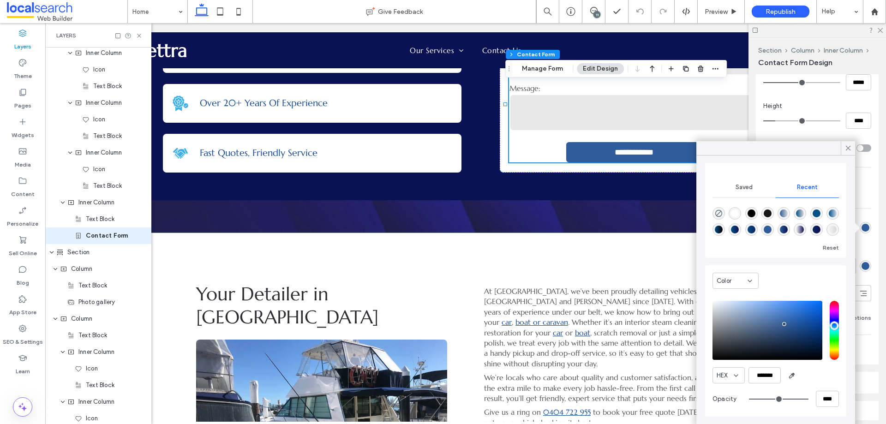
scroll to position [89, 0]
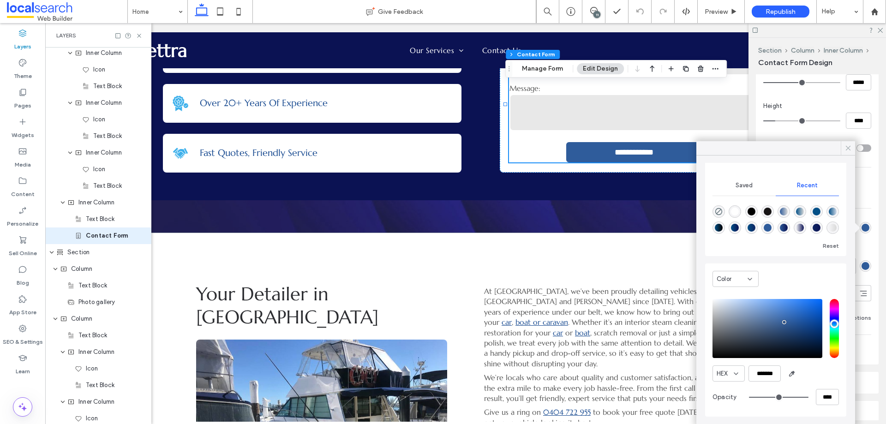
click at [846, 148] on icon at bounding box center [848, 148] width 8 height 8
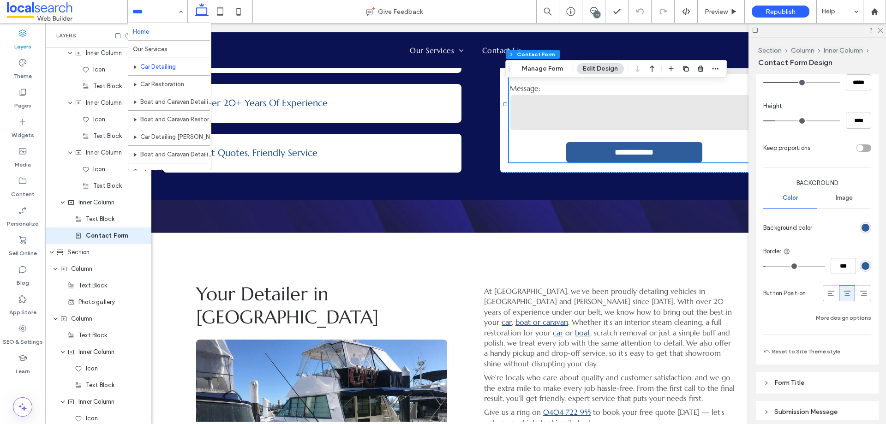
scroll to position [10, 0]
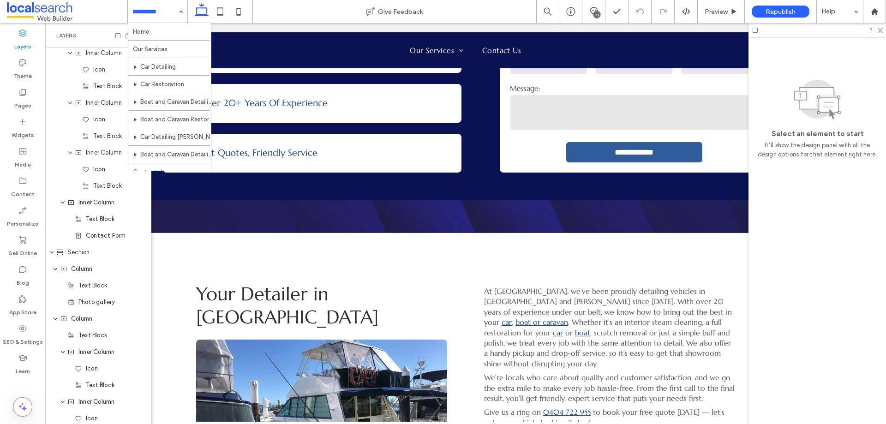
click at [181, 12] on div "Home Our Services Car Detailing Car Restoration Boat and Caravan Detailing Boat…" at bounding box center [158, 11] width 60 height 23
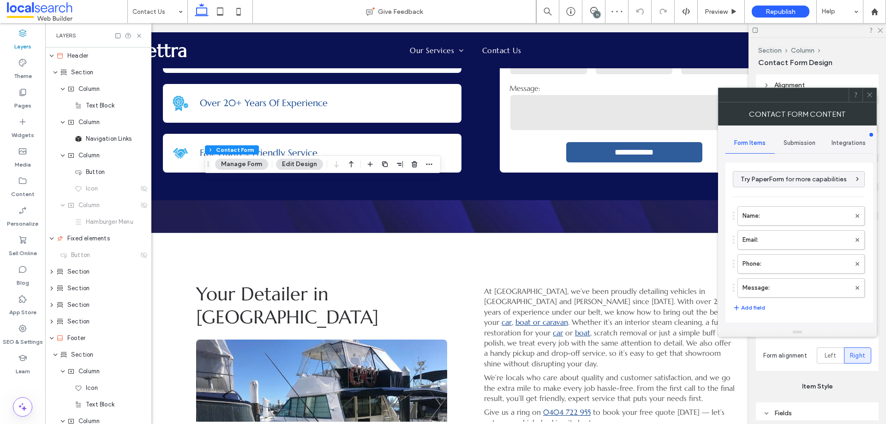
click at [868, 96] on icon at bounding box center [869, 94] width 7 height 7
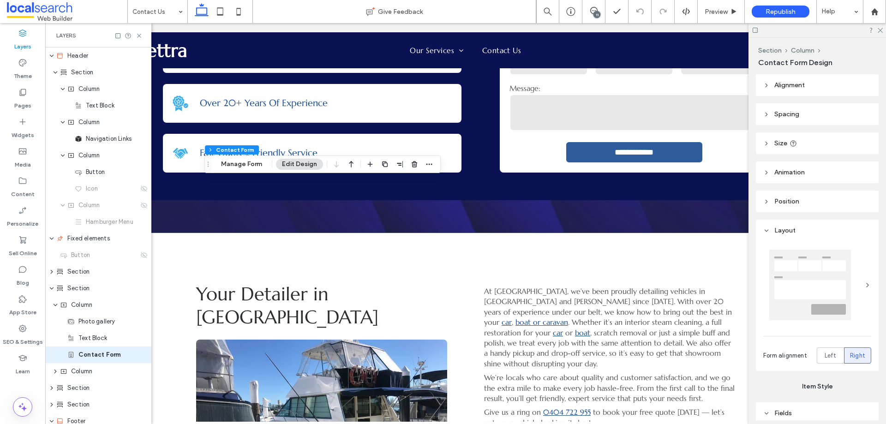
type input "*"
type input "***"
type input "*"
type input "***"
type input "*"
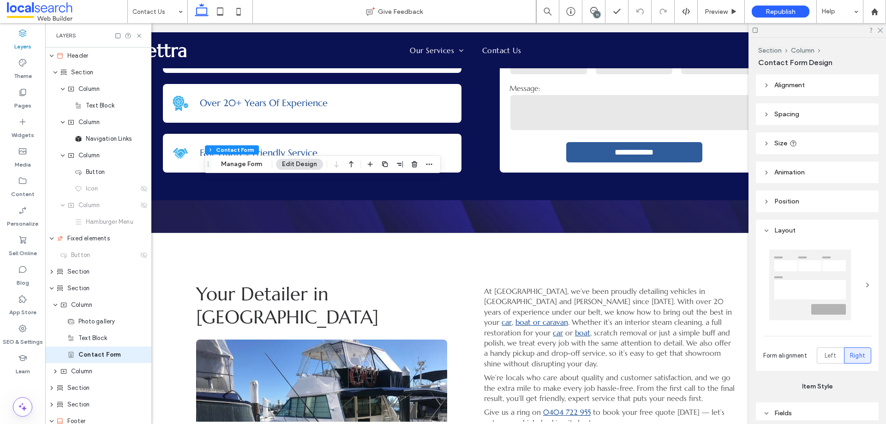
type input "*"
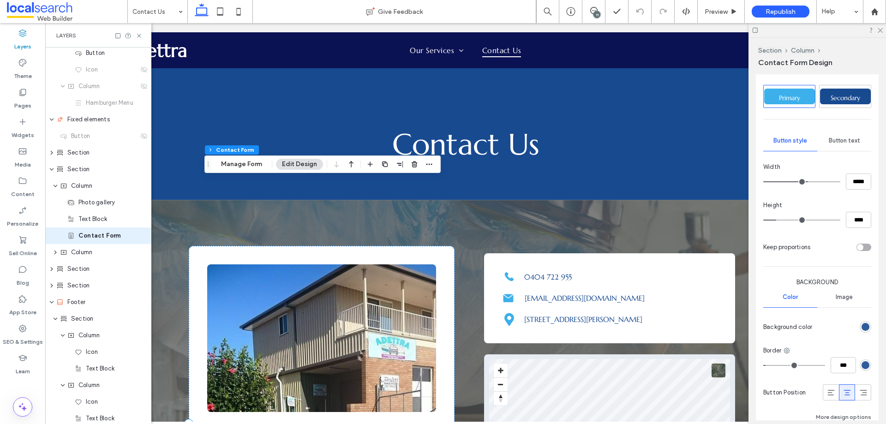
click at [864, 326] on div "rgb(47, 92, 155)" at bounding box center [866, 327] width 8 height 8
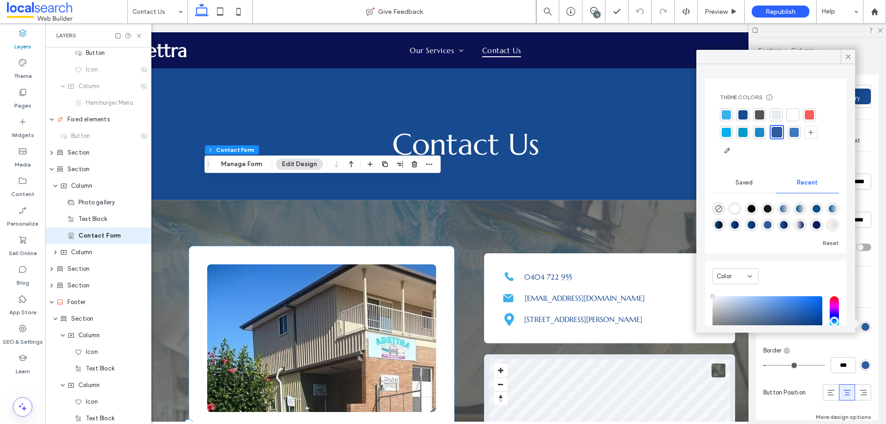
type input "****"
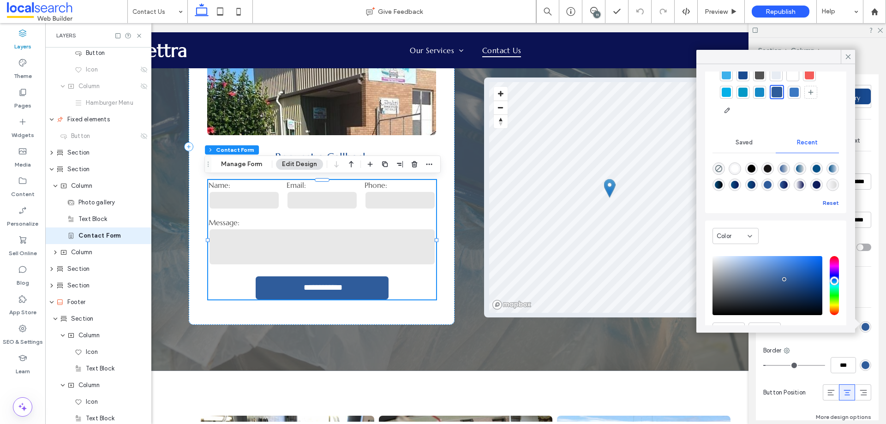
scroll to position [89, 0]
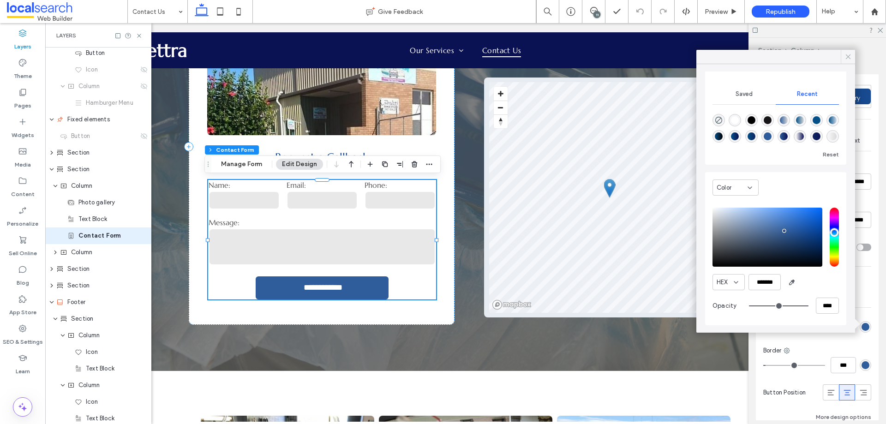
click at [847, 54] on icon at bounding box center [848, 57] width 8 height 8
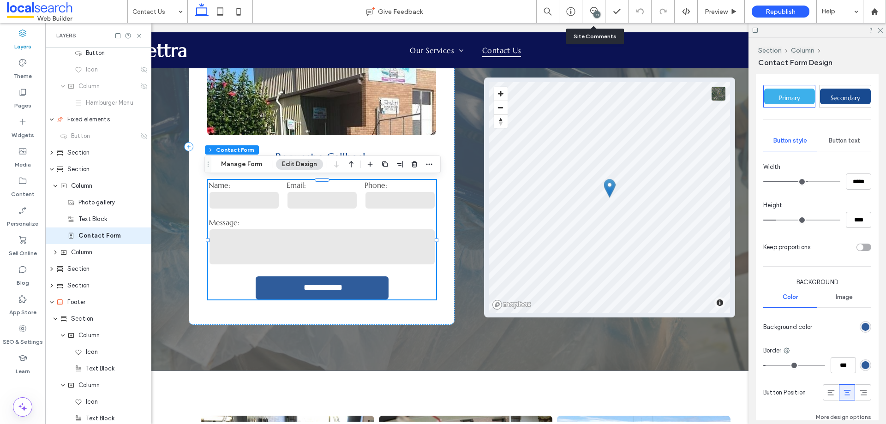
click at [593, 17] on div "11" at bounding box center [593, 11] width 23 height 23
click at [594, 11] on icon at bounding box center [593, 10] width 7 height 7
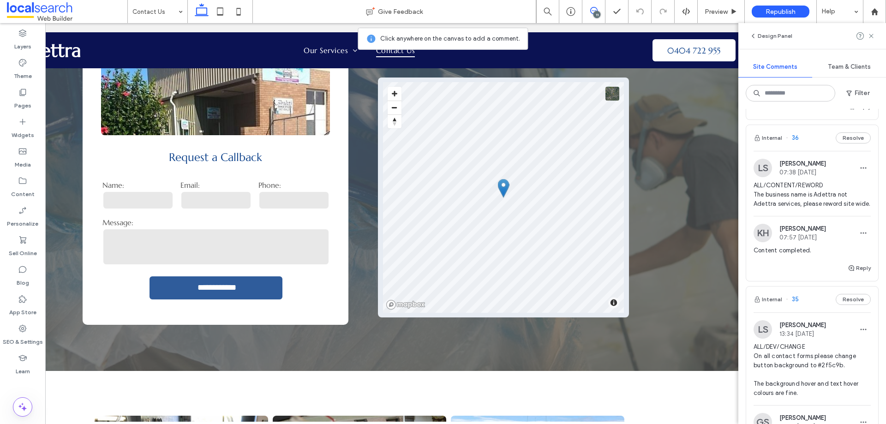
scroll to position [323, 0]
click at [809, 193] on span "ALL/CONTENT/REWORD The business name is Adettra not Adettra services, please re…" at bounding box center [812, 196] width 117 height 28
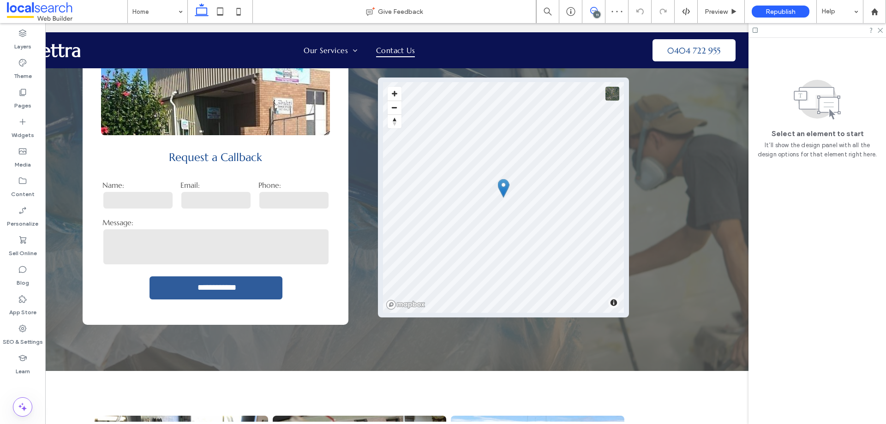
click at [593, 12] on icon at bounding box center [593, 10] width 7 height 7
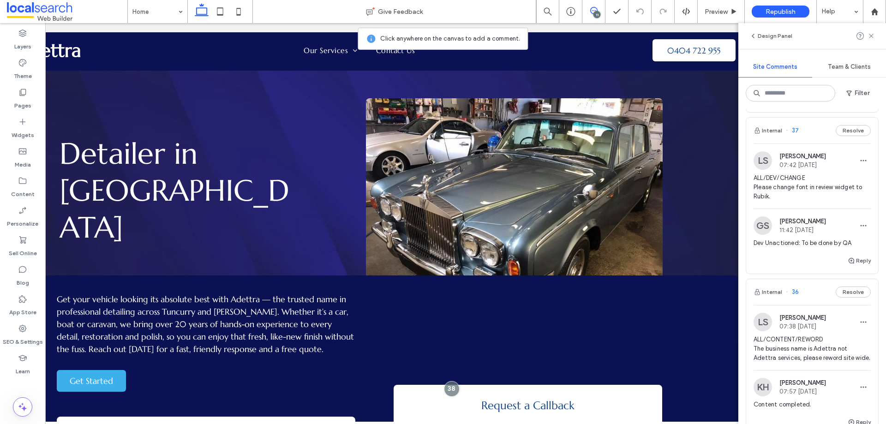
scroll to position [138, 0]
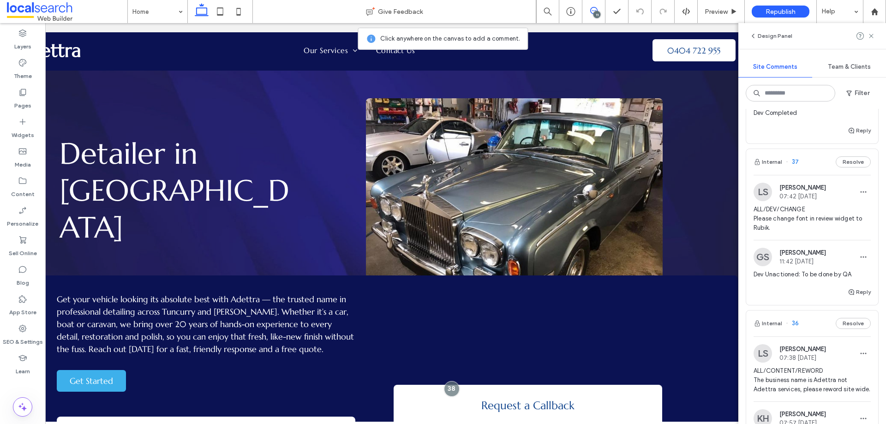
click at [811, 207] on span "ALL/DEV/CHANGE Please change font in review widget to Rubik." at bounding box center [812, 219] width 117 height 28
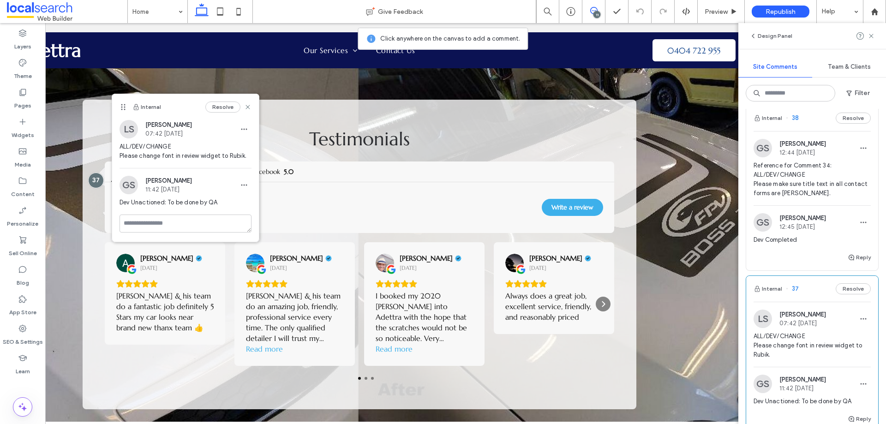
scroll to position [0, 0]
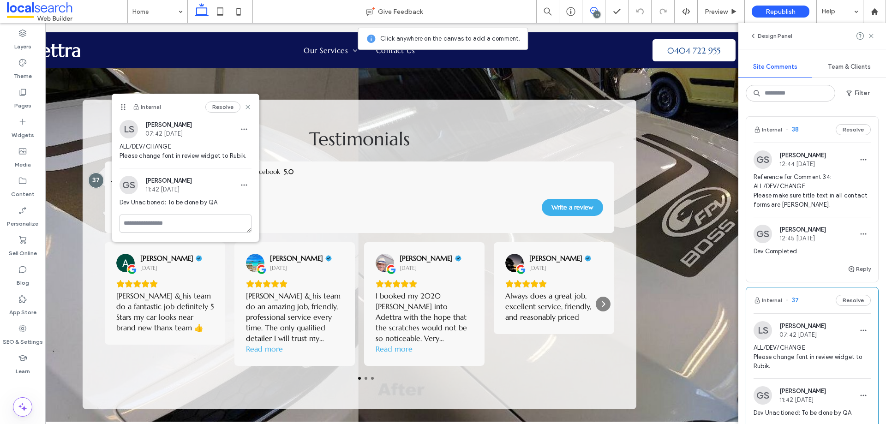
click at [816, 179] on span "Reference for Comment 34: ALL/DEV/CHANGE Please make sure title text in all con…" at bounding box center [812, 191] width 117 height 37
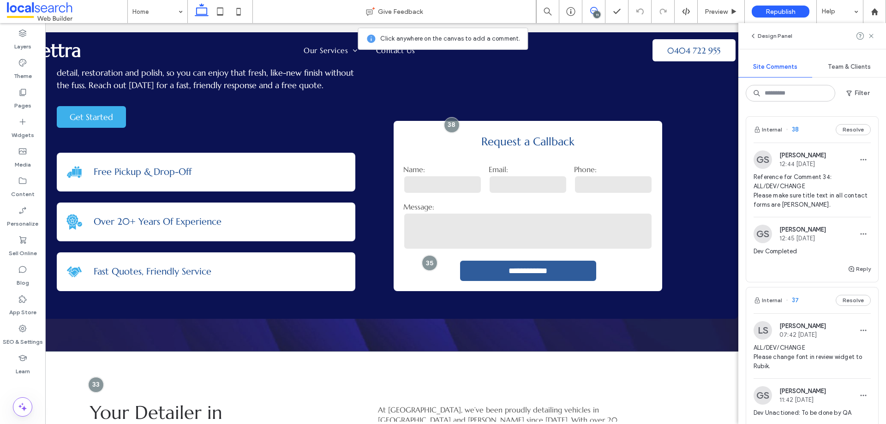
scroll to position [227, 0]
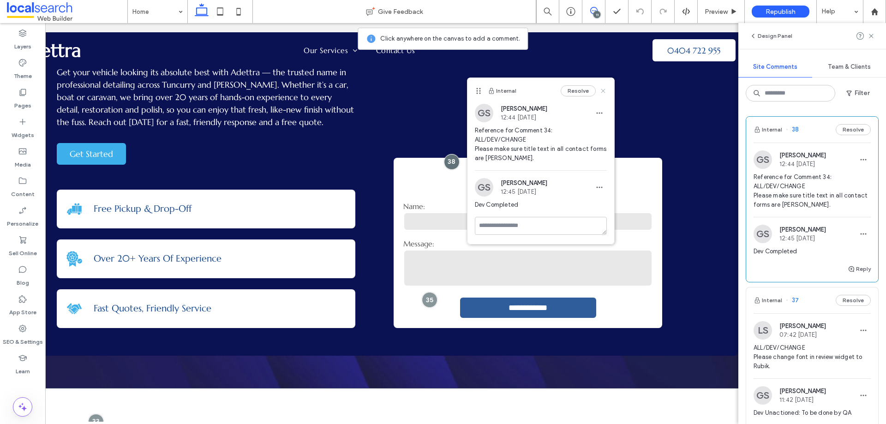
click at [602, 93] on icon at bounding box center [602, 90] width 7 height 7
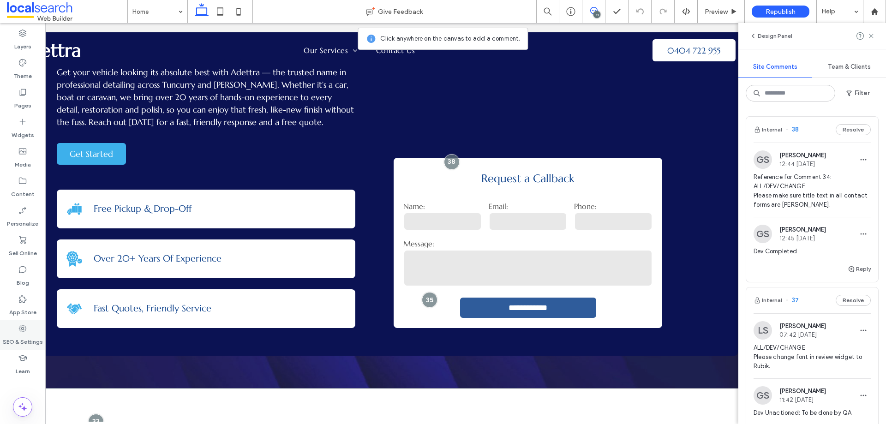
click at [28, 334] on label "SEO & Settings" at bounding box center [23, 339] width 40 height 13
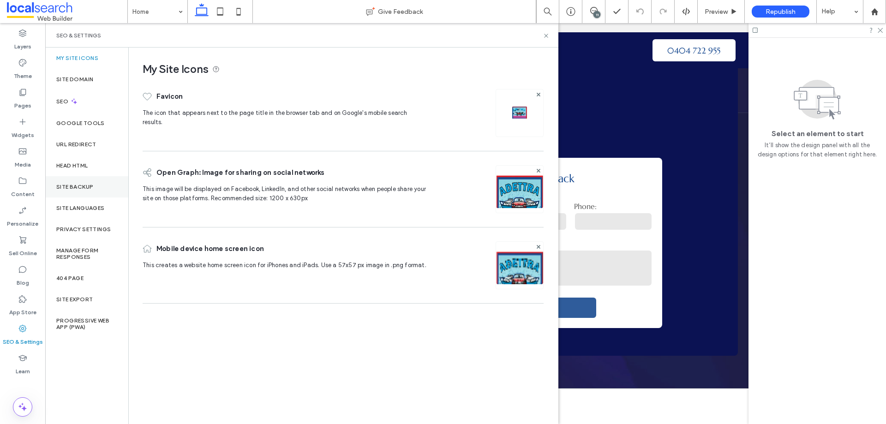
click at [78, 187] on label "Site Backup" at bounding box center [74, 187] width 37 height 6
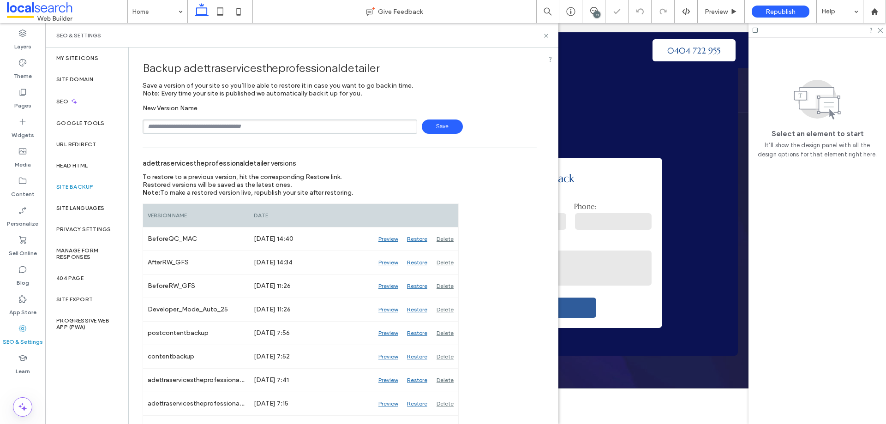
click at [225, 123] on input "text" at bounding box center [280, 127] width 275 height 14
type input "**********"
click at [448, 130] on span "Save" at bounding box center [442, 127] width 41 height 14
